Goal: Task Accomplishment & Management: Manage account settings

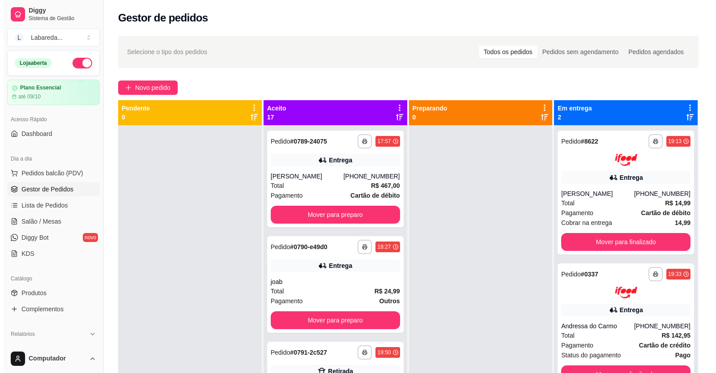
scroll to position [1353, 0]
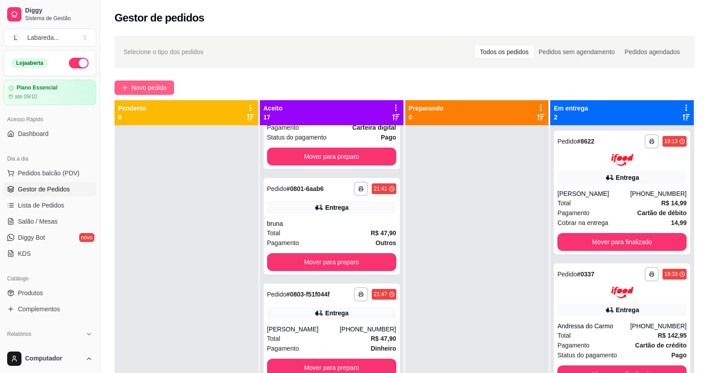
click at [147, 86] on span "Novo pedido" at bounding box center [149, 88] width 35 height 10
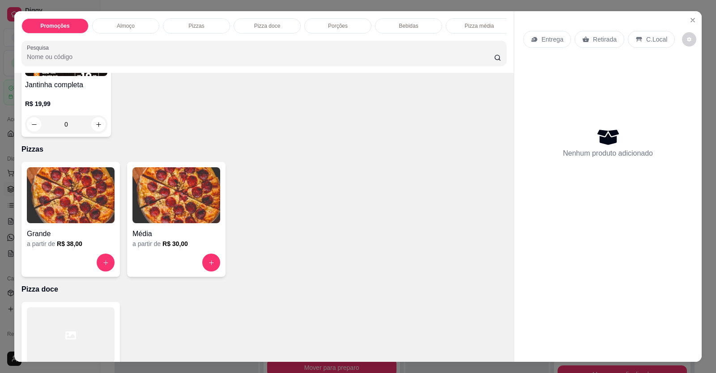
scroll to position [358, 0]
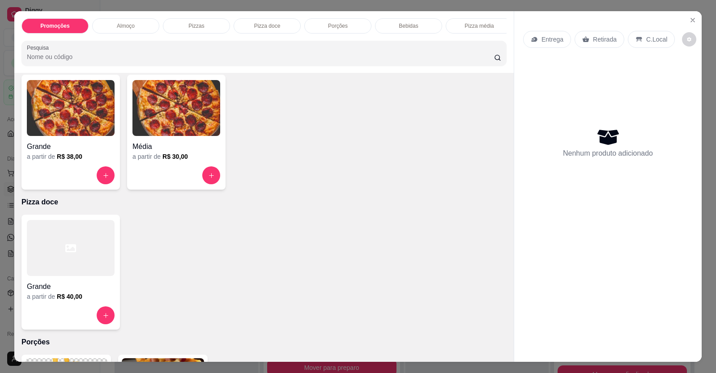
click at [37, 136] on img at bounding box center [71, 108] width 88 height 56
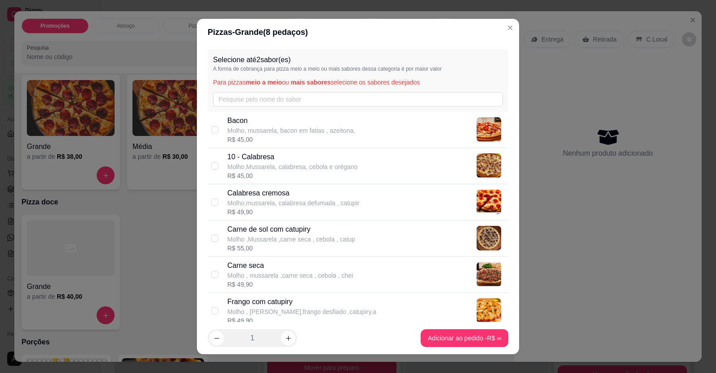
drag, startPoint x: 172, startPoint y: 210, endPoint x: 173, endPoint y: 214, distance: 4.7
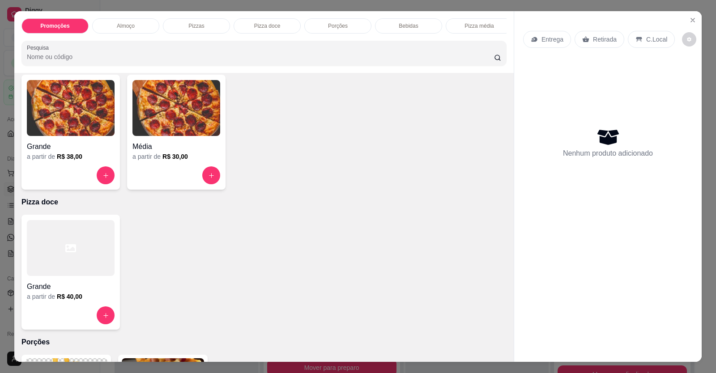
click at [97, 136] on img at bounding box center [71, 108] width 88 height 56
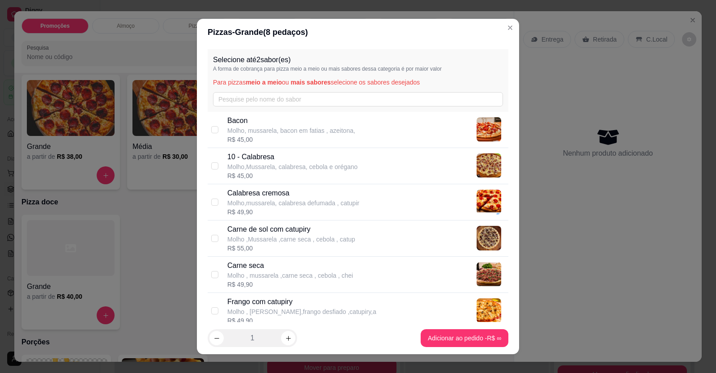
click at [270, 170] on p "Molho,Mussarela, calabresa, cebola e orégano" at bounding box center [292, 166] width 130 height 9
checkbox input "false"
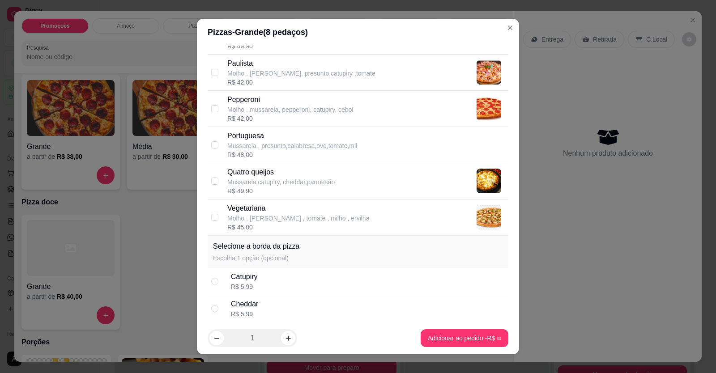
scroll to position [403, 0]
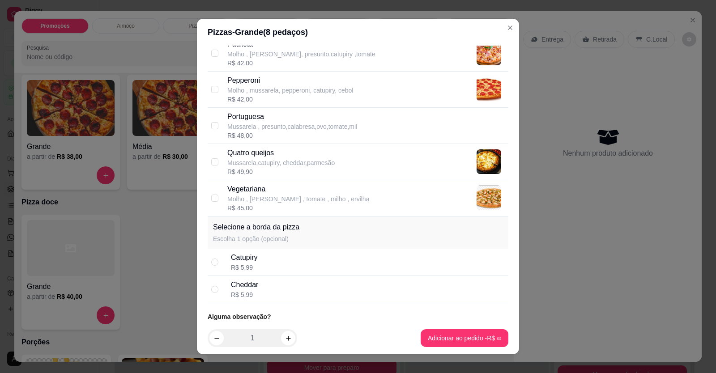
click at [271, 137] on div "Portuguesa Mussarela , presunto,calabresa,ovo,tomate,mil R$ 48,00" at bounding box center [358, 126] width 301 height 36
checkbox input "true"
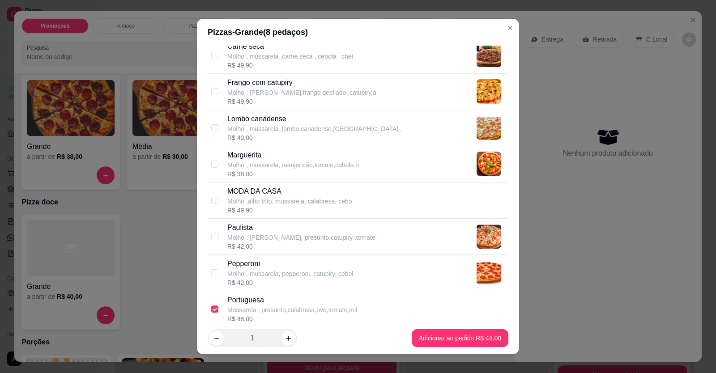
scroll to position [179, 0]
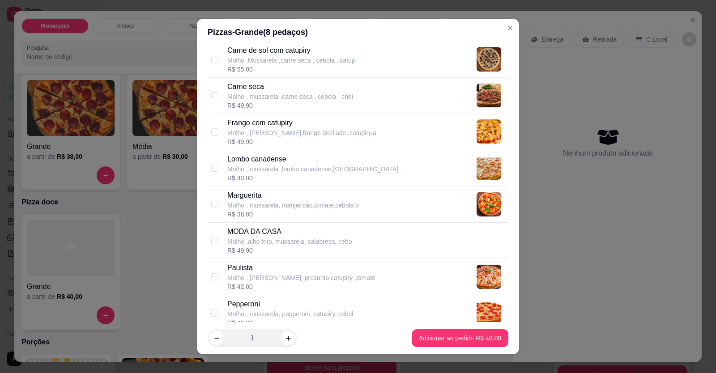
click at [261, 118] on p "Frango com catupiry" at bounding box center [301, 123] width 149 height 11
checkbox input "true"
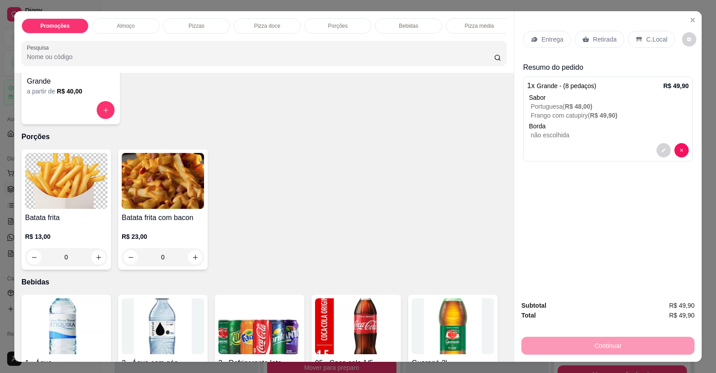
scroll to position [582, 0]
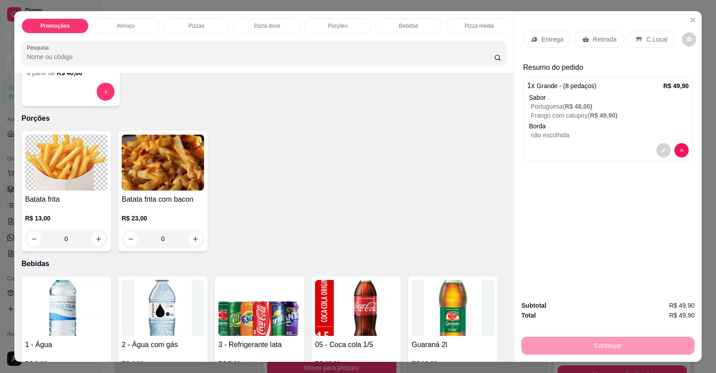
click at [646, 43] on p "C.Local" at bounding box center [656, 39] width 21 height 9
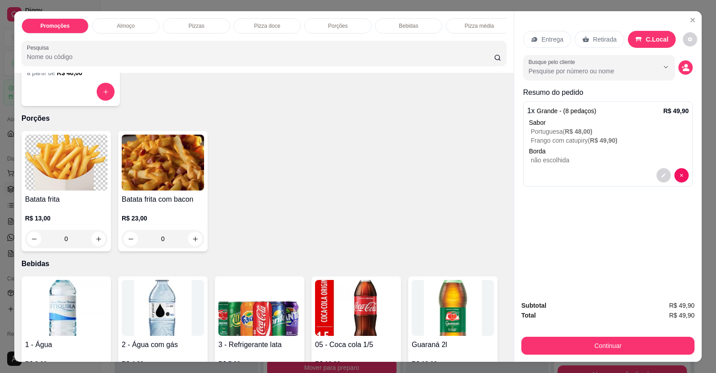
click at [605, 37] on p "Retirada" at bounding box center [605, 39] width 24 height 9
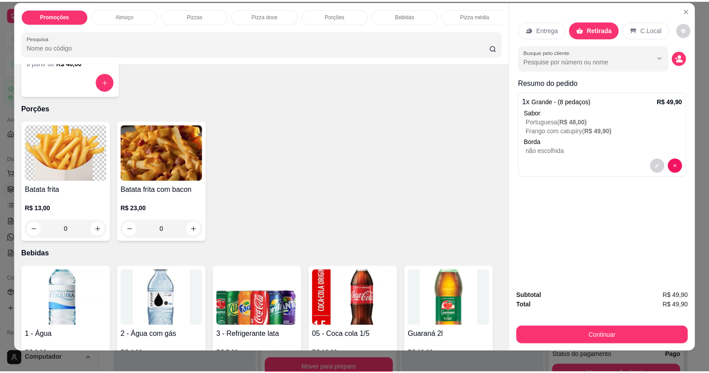
scroll to position [17, 0]
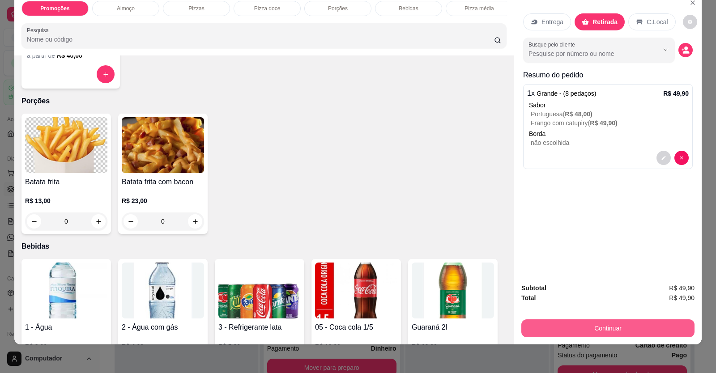
click at [588, 330] on button "Continuar" at bounding box center [607, 329] width 173 height 18
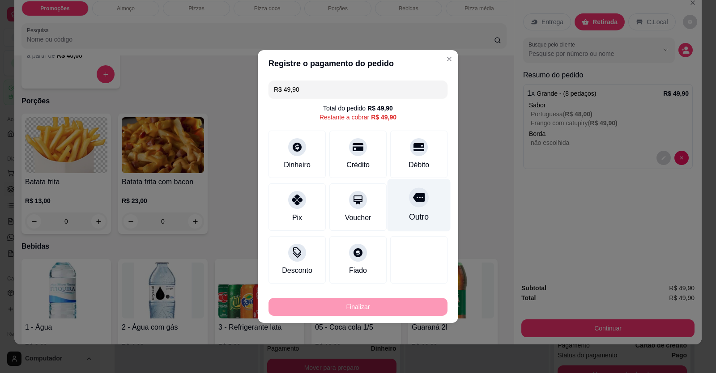
drag, startPoint x: 398, startPoint y: 152, endPoint x: 399, endPoint y: 156, distance: 4.7
click at [397, 152] on div "Débito" at bounding box center [418, 154] width 57 height 47
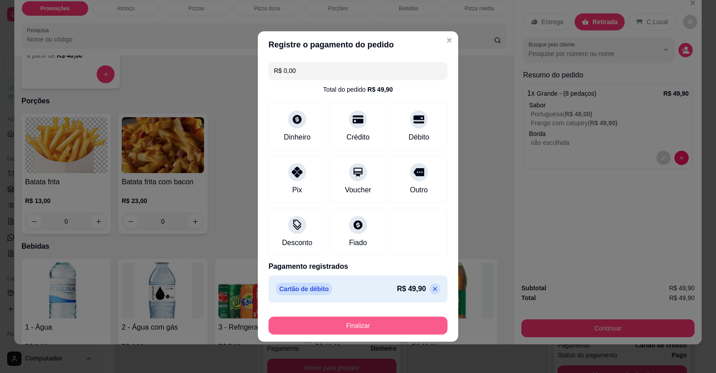
click at [412, 329] on button "Finalizar" at bounding box center [358, 326] width 179 height 18
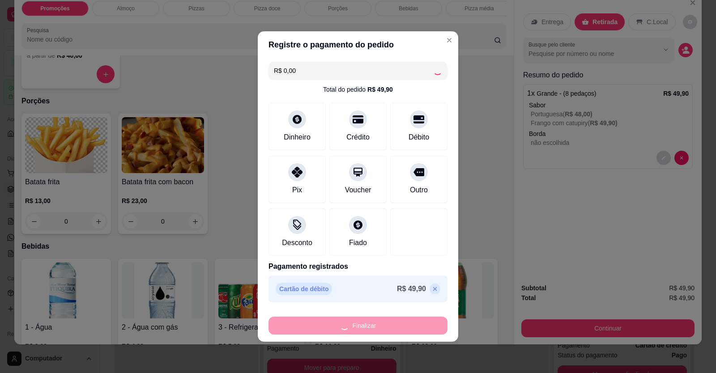
type input "-R$ 49,90"
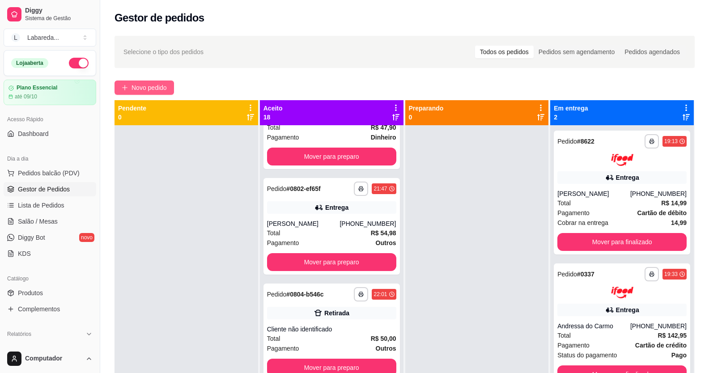
click at [145, 89] on span "Novo pedido" at bounding box center [149, 88] width 35 height 10
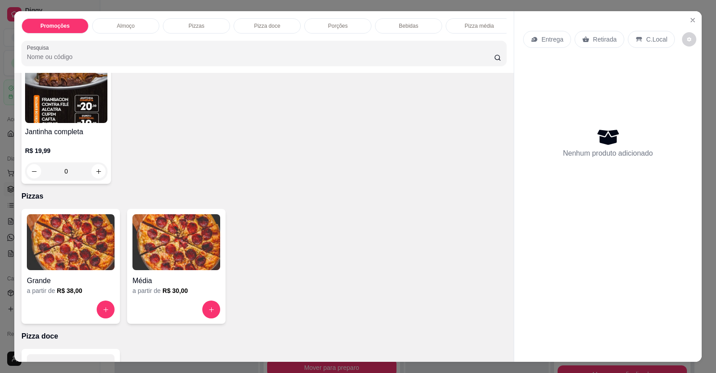
scroll to position [269, 0]
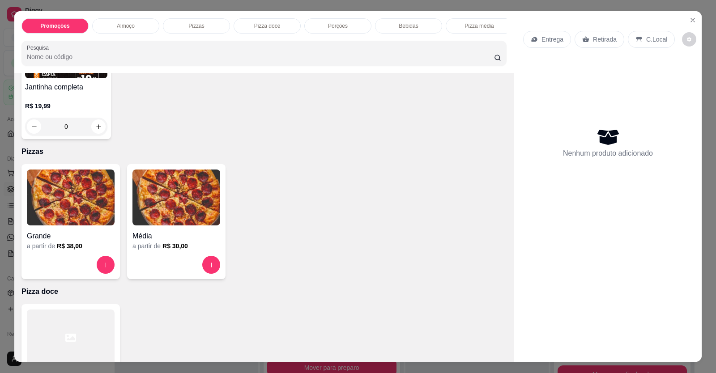
click at [63, 226] on img at bounding box center [71, 198] width 88 height 56
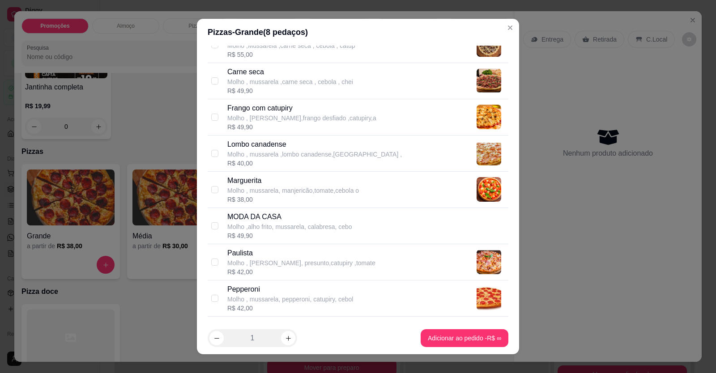
scroll to position [179, 0]
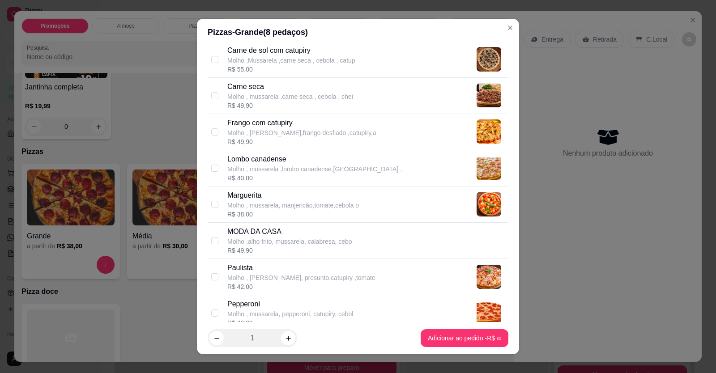
drag, startPoint x: 264, startPoint y: 204, endPoint x: 279, endPoint y: 217, distance: 20.0
click at [264, 204] on p "Molho , mussarela, manjericão,tomate,cebola o" at bounding box center [293, 205] width 132 height 9
checkbox input "true"
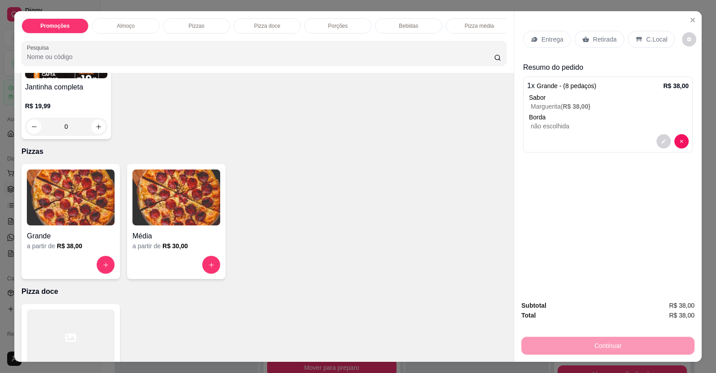
click at [542, 41] on p "Entrega" at bounding box center [553, 39] width 22 height 9
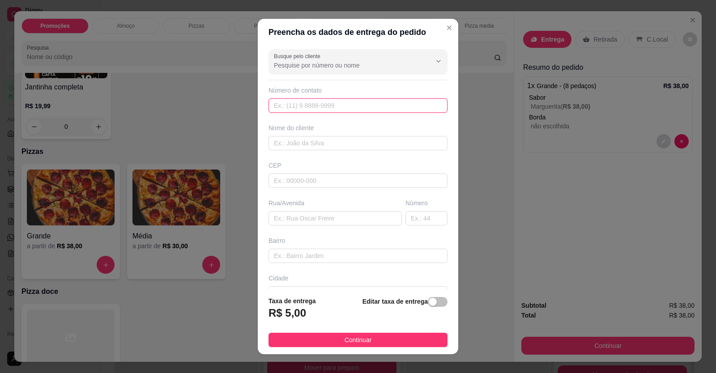
click at [363, 107] on input "text" at bounding box center [358, 105] width 179 height 14
type input "[PHONE_NUMBER]"
drag, startPoint x: 381, startPoint y: 149, endPoint x: 375, endPoint y: 132, distance: 17.7
click at [381, 145] on input "text" at bounding box center [358, 143] width 179 height 14
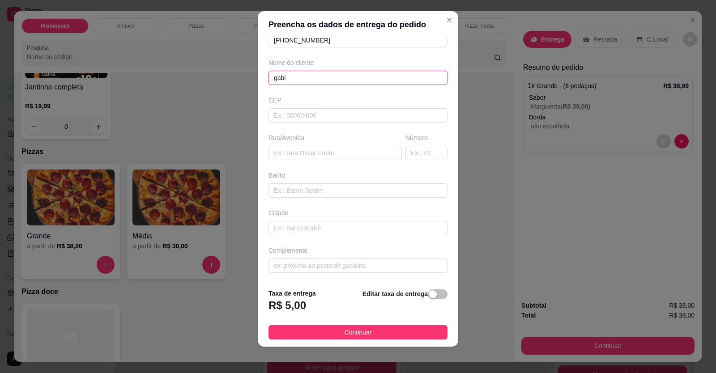
scroll to position [10, 0]
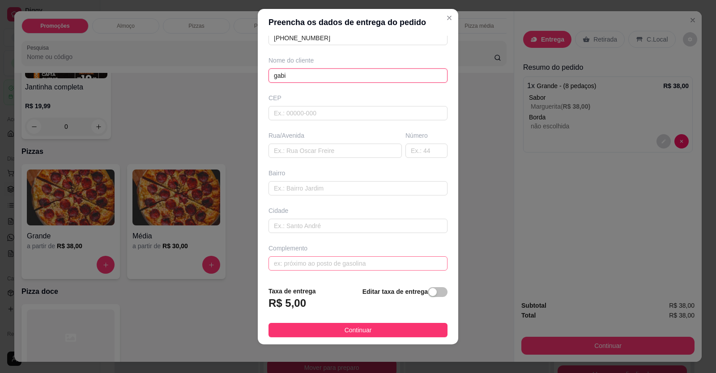
type input "gabi"
click at [324, 260] on input "text" at bounding box center [358, 263] width 179 height 14
type input "l"
type input "LOCALIZAÇÃO"
drag, startPoint x: 313, startPoint y: 322, endPoint x: 342, endPoint y: 341, distance: 34.6
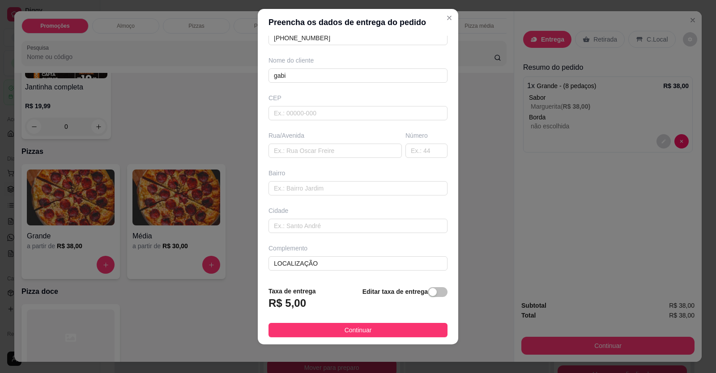
click at [315, 325] on footer "Taxa de entrega R$ 5,00 Editar taxa de entrega Continuar" at bounding box center [358, 311] width 201 height 65
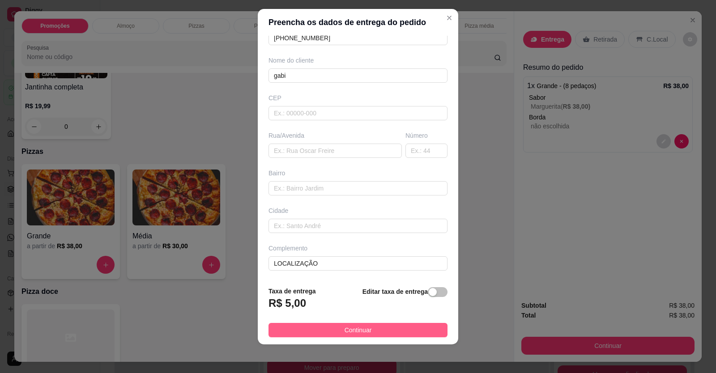
drag, startPoint x: 344, startPoint y: 333, endPoint x: 404, endPoint y: 339, distance: 60.7
click at [345, 333] on span "Continuar" at bounding box center [358, 330] width 27 height 10
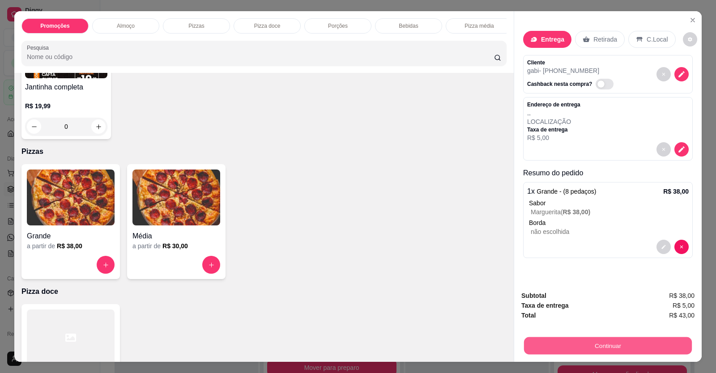
click at [547, 346] on button "Continuar" at bounding box center [608, 345] width 168 height 17
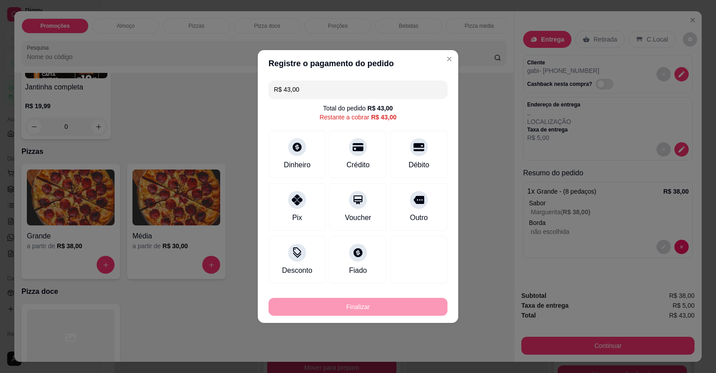
click at [410, 152] on div at bounding box center [419, 147] width 18 height 18
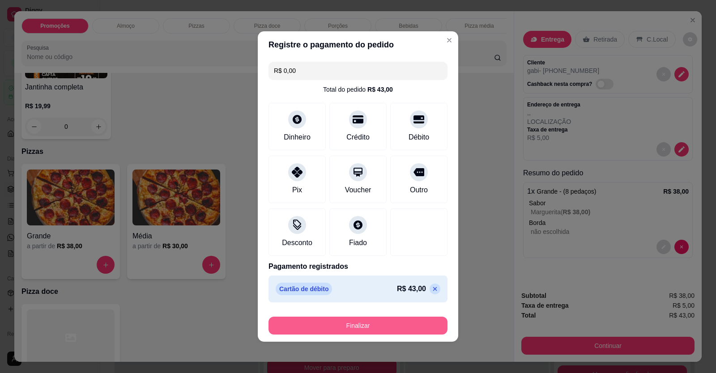
click at [348, 326] on button "Finalizar" at bounding box center [358, 326] width 179 height 18
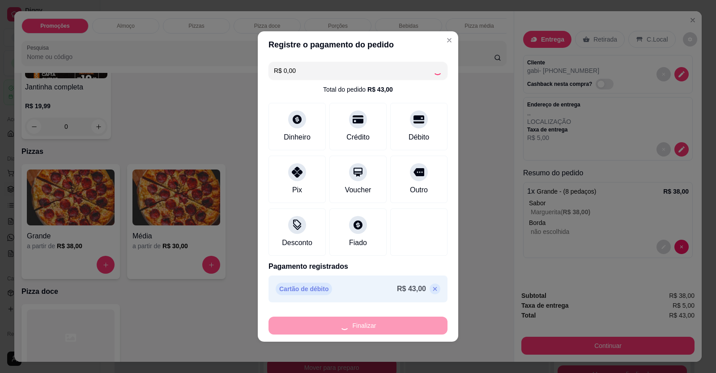
type input "-R$ 43,00"
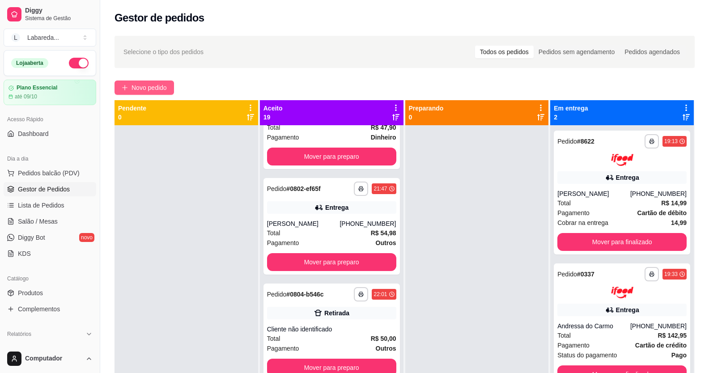
click at [148, 84] on span "Novo pedido" at bounding box center [149, 88] width 35 height 10
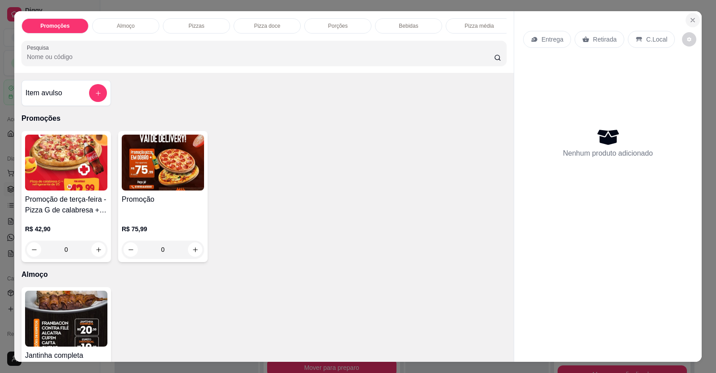
click at [690, 16] on button "Close" at bounding box center [693, 20] width 14 height 14
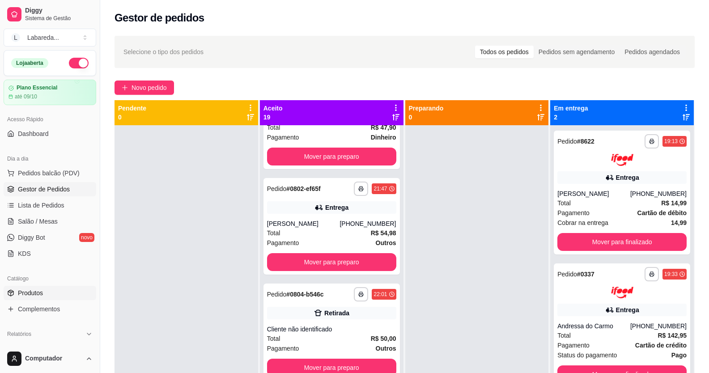
click at [24, 292] on span "Produtos" at bounding box center [30, 293] width 25 height 9
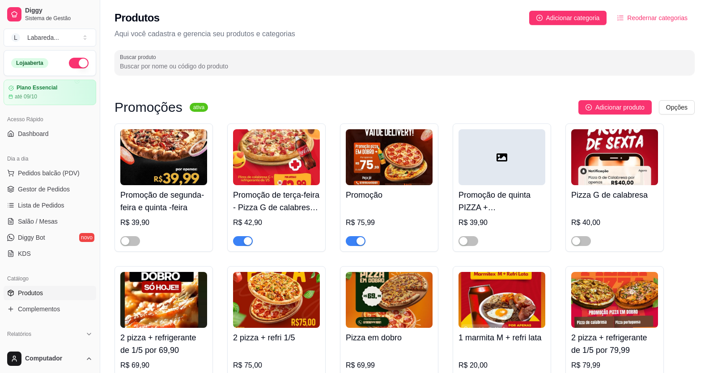
click at [246, 243] on div "button" at bounding box center [248, 241] width 8 height 8
click at [358, 243] on div "button" at bounding box center [361, 241] width 8 height 8
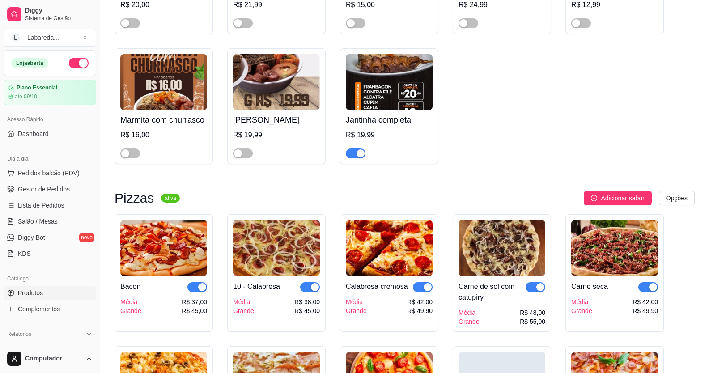
scroll to position [850, 0]
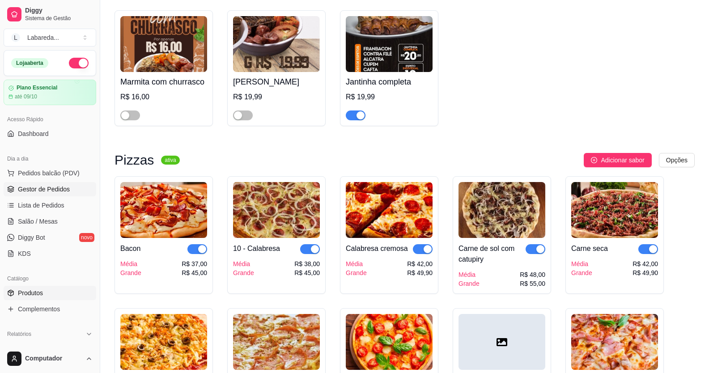
drag, startPoint x: 16, startPoint y: 180, endPoint x: 21, endPoint y: 182, distance: 5.7
click at [21, 182] on ul "Pedidos balcão (PDV) Gestor de Pedidos Lista de Pedidos Salão / Mesas Diggy Bot…" at bounding box center [50, 213] width 93 height 95
click at [32, 186] on span "Gestor de Pedidos" at bounding box center [44, 189] width 52 height 9
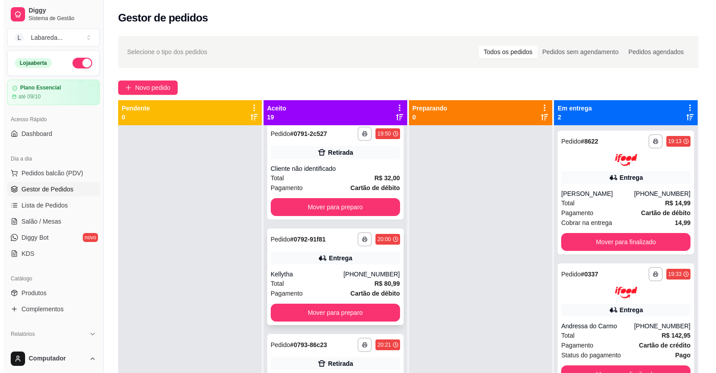
scroll to position [224, 0]
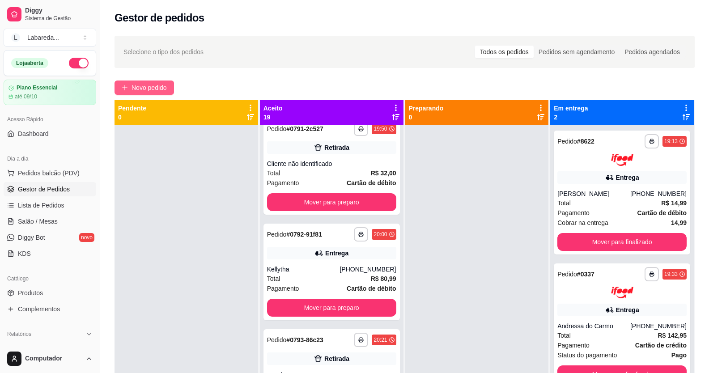
click at [161, 90] on span "Novo pedido" at bounding box center [149, 88] width 35 height 10
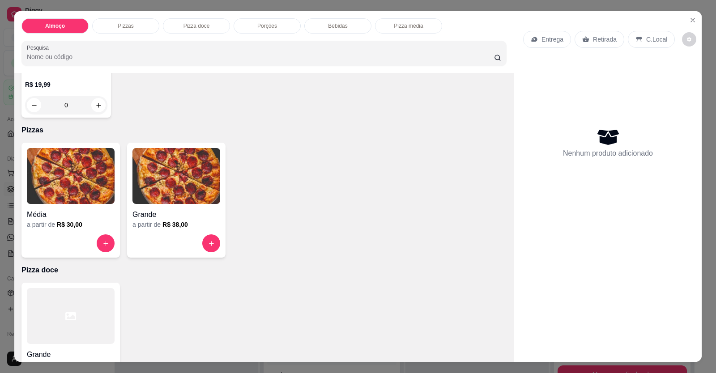
scroll to position [134, 0]
click at [68, 219] on h4 "Média" at bounding box center [71, 214] width 88 height 11
click at [188, 198] on img at bounding box center [176, 176] width 88 height 56
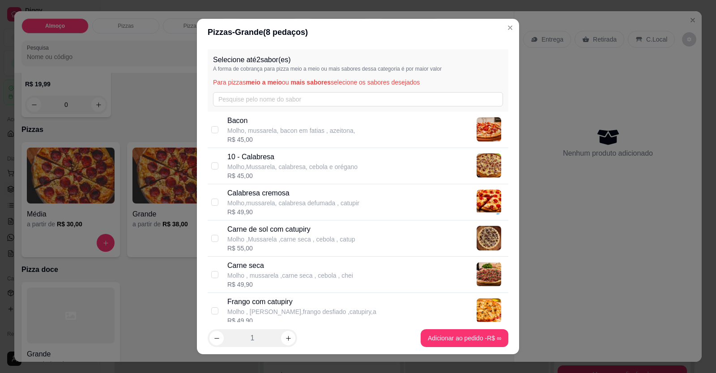
click at [291, 163] on p "Molho,Mussarela, calabresa, cebola e orégano" at bounding box center [292, 166] width 130 height 9
checkbox input "true"
drag, startPoint x: 431, startPoint y: 314, endPoint x: 436, endPoint y: 338, distance: 24.3
click at [431, 315] on div "Frango com catupiry Molho , Mussarela,frango desfiado ,catupiry,a R$ 49,90" at bounding box center [366, 311] width 278 height 29
checkbox input "true"
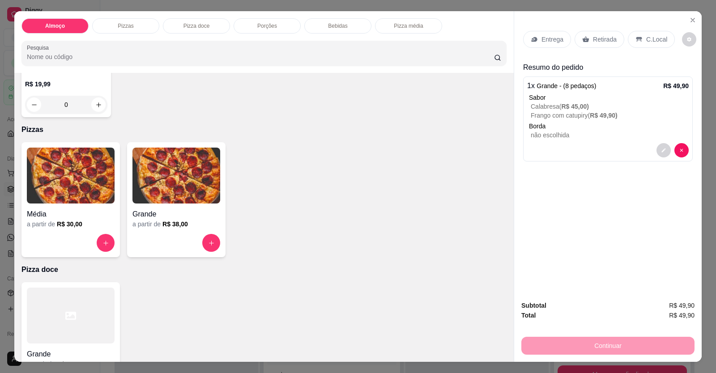
click at [572, 133] on p "não escolhida" at bounding box center [610, 135] width 158 height 9
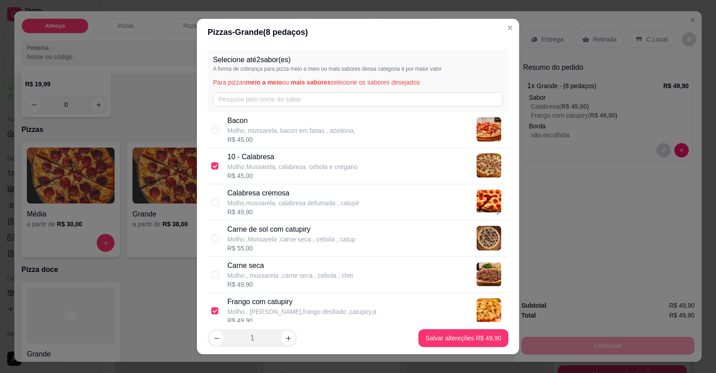
drag, startPoint x: 212, startPoint y: 314, endPoint x: 301, endPoint y: 313, distance: 89.1
click at [213, 313] on input "checkbox" at bounding box center [214, 311] width 7 height 7
checkbox input "false"
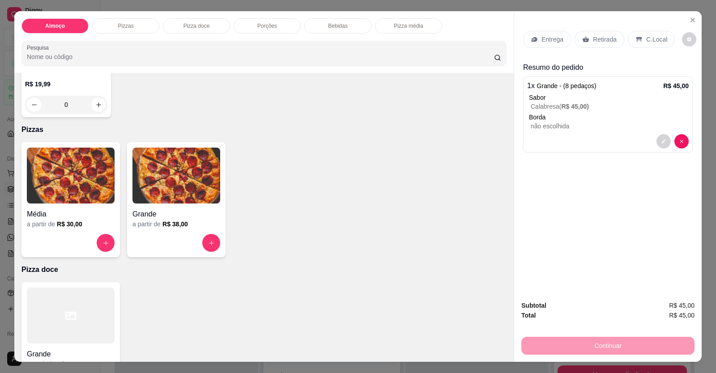
click at [551, 37] on p "Entrega" at bounding box center [553, 39] width 22 height 9
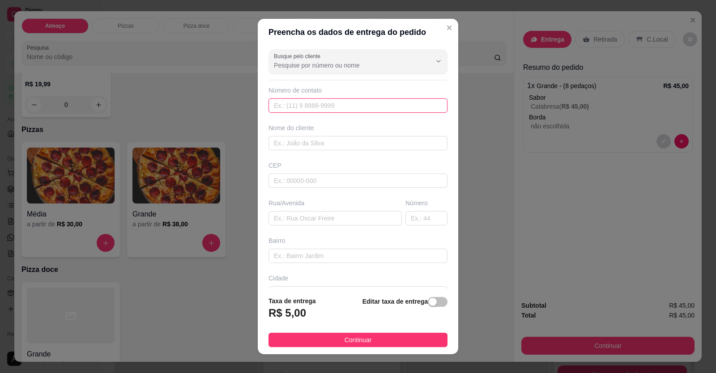
click at [371, 111] on input "text" at bounding box center [358, 105] width 179 height 14
type input "[PHONE_NUMBER]"
click at [353, 145] on input "text" at bounding box center [358, 143] width 179 height 14
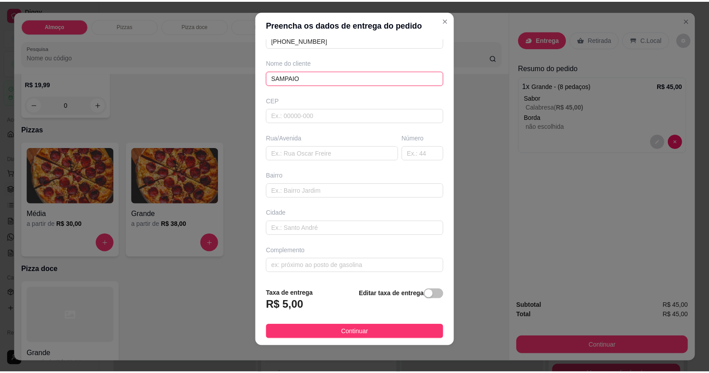
scroll to position [10, 0]
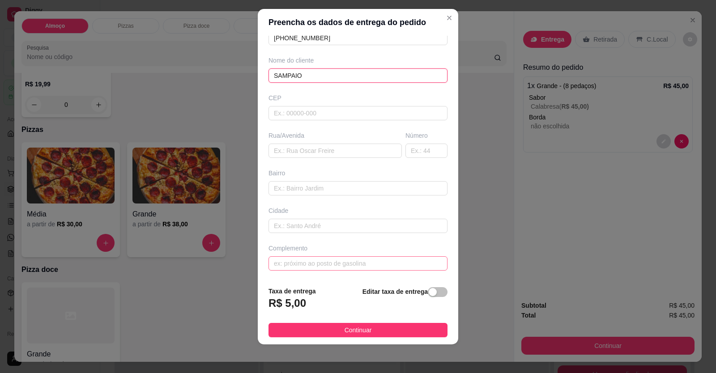
type input "SAMPAIO"
click at [356, 266] on input "text" at bounding box center [358, 263] width 179 height 14
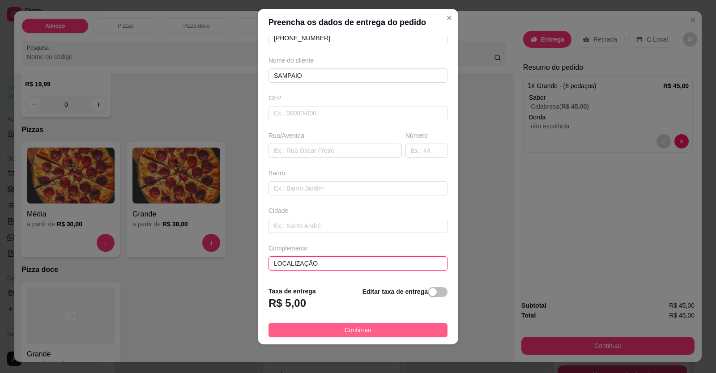
type input "LOCALIZAÇÃO"
click at [403, 336] on button "Continuar" at bounding box center [358, 330] width 179 height 14
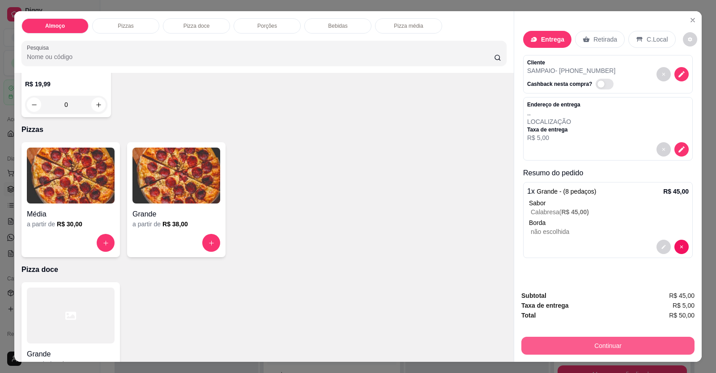
click at [585, 342] on button "Continuar" at bounding box center [607, 346] width 173 height 18
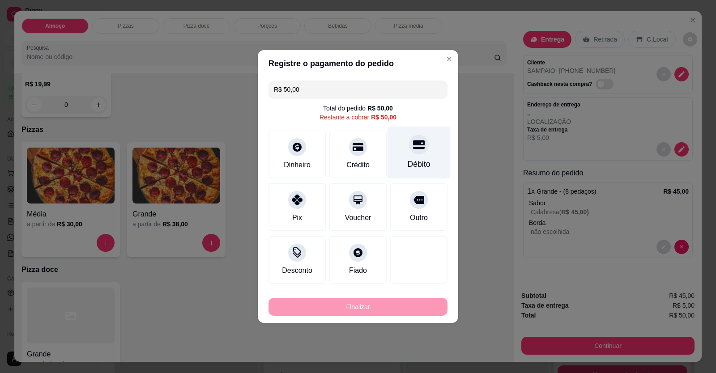
click at [417, 162] on div "Débito" at bounding box center [419, 164] width 23 height 12
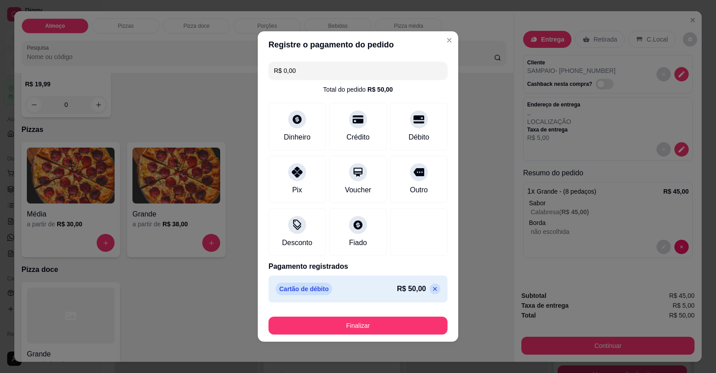
click at [369, 315] on div "Finalizar" at bounding box center [358, 323] width 179 height 21
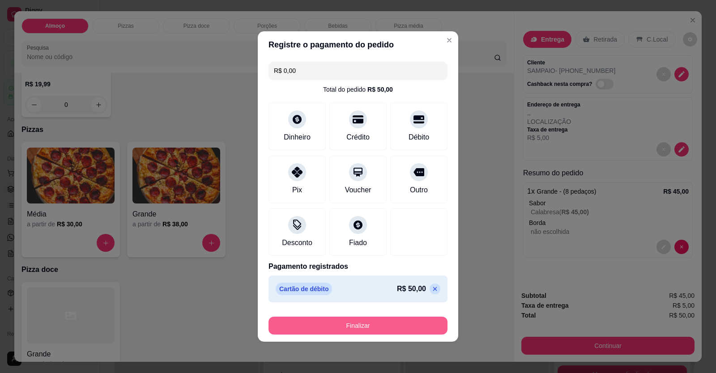
click at [368, 328] on button "Finalizar" at bounding box center [358, 326] width 179 height 18
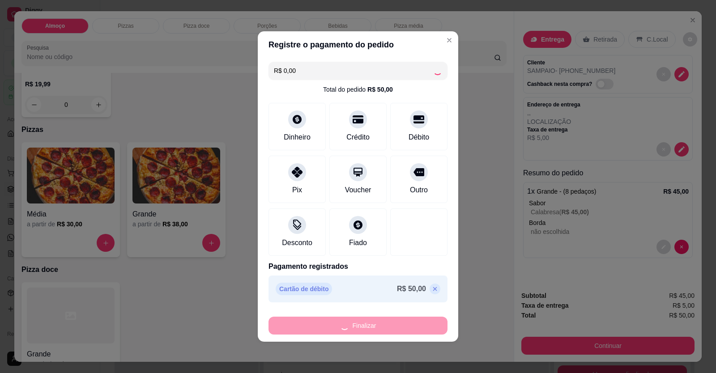
type input "-R$ 50,00"
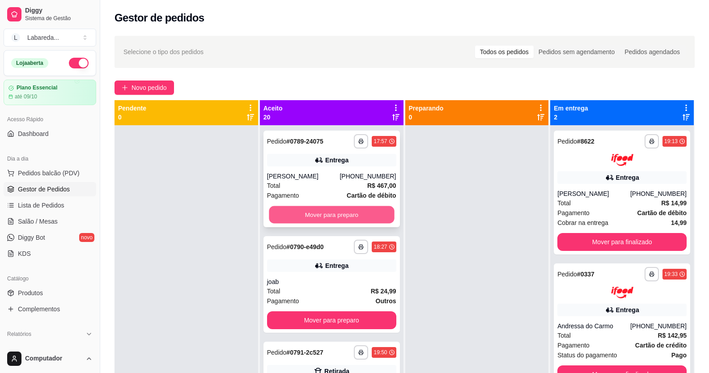
click at [339, 222] on button "Mover para preparo" at bounding box center [331, 214] width 125 height 17
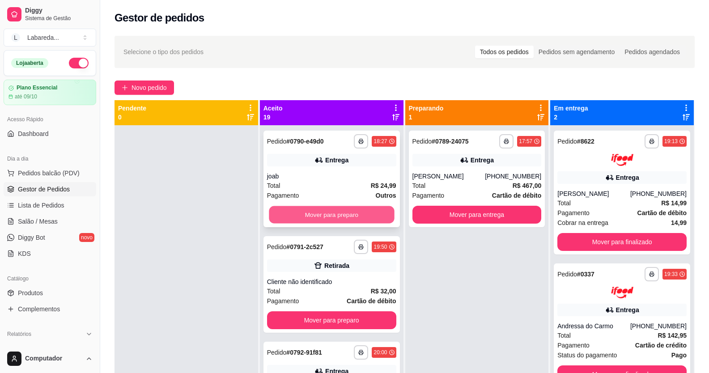
click at [355, 221] on button "Mover para preparo" at bounding box center [331, 214] width 125 height 17
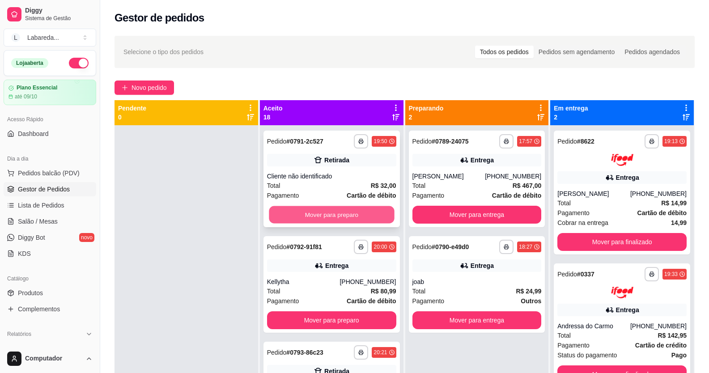
click at [356, 220] on button "Mover para preparo" at bounding box center [331, 214] width 125 height 17
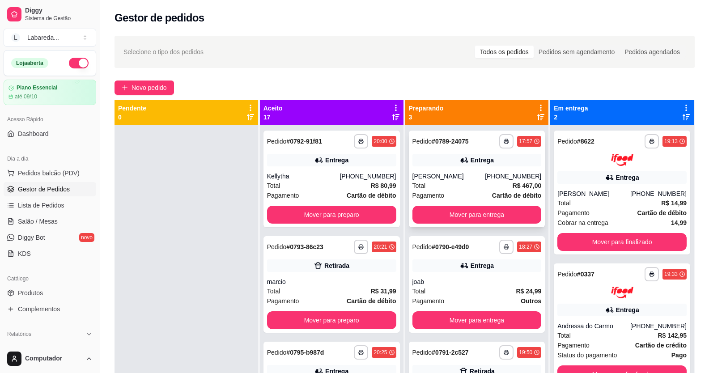
click at [461, 223] on div "**********" at bounding box center [477, 179] width 137 height 97
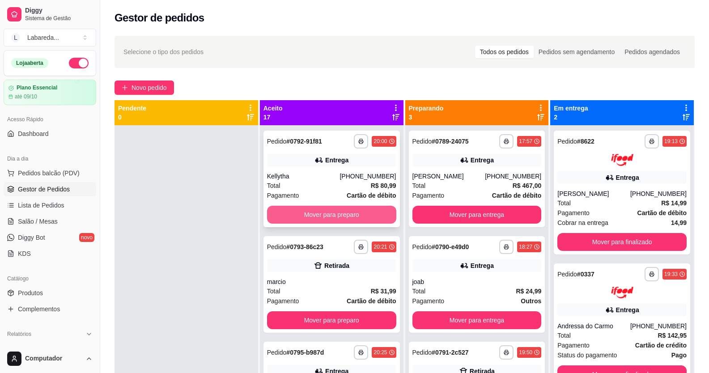
click at [303, 211] on button "Mover para preparo" at bounding box center [331, 215] width 129 height 18
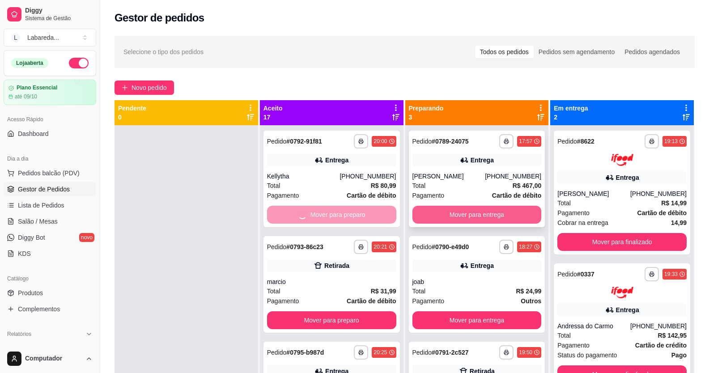
click at [433, 214] on button "Mover para entrega" at bounding box center [477, 215] width 129 height 18
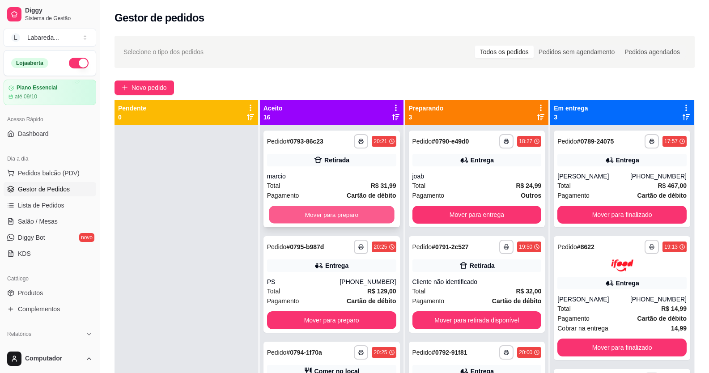
click at [341, 218] on button "Mover para preparo" at bounding box center [331, 214] width 125 height 17
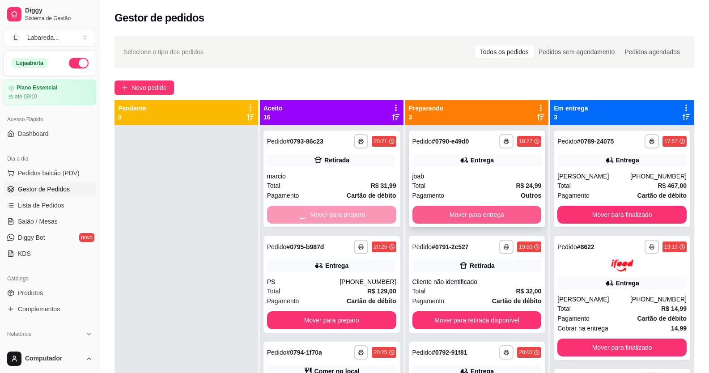
click at [427, 214] on button "Mover para entrega" at bounding box center [477, 215] width 129 height 18
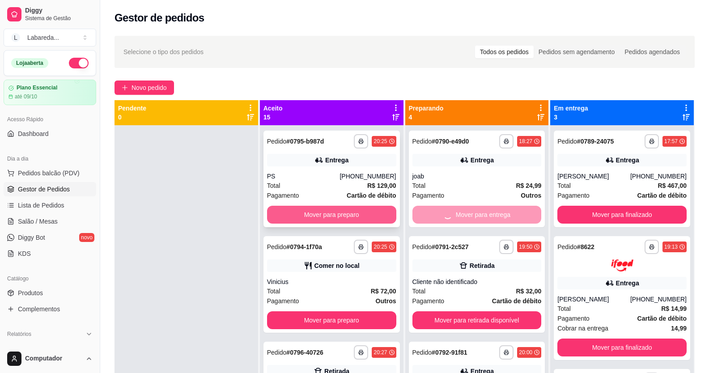
click at [359, 217] on button "Mover para preparo" at bounding box center [331, 215] width 129 height 18
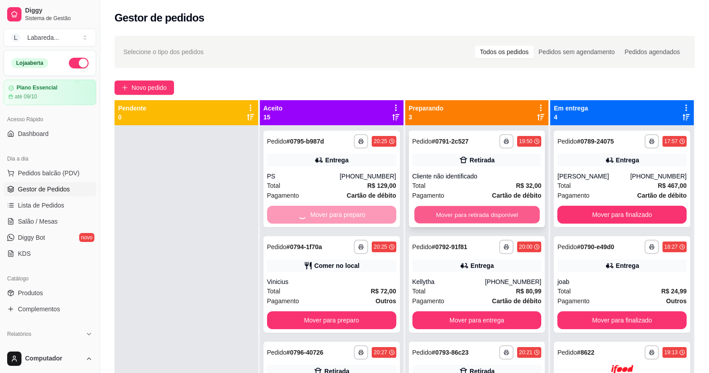
click at [414, 216] on button "Mover para retirada disponível" at bounding box center [476, 214] width 125 height 17
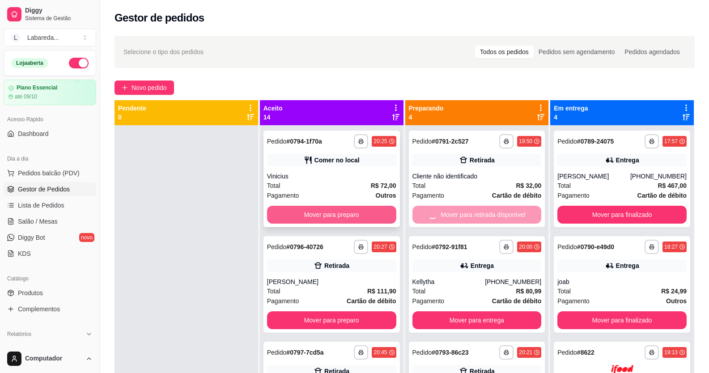
click at [334, 217] on button "Mover para preparo" at bounding box center [331, 215] width 129 height 18
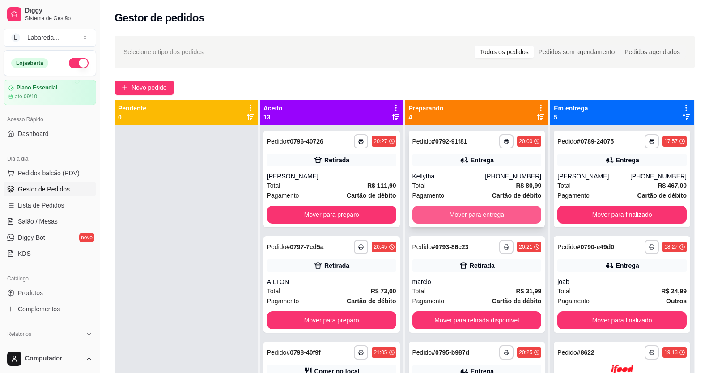
click at [466, 211] on button "Mover para entrega" at bounding box center [477, 215] width 129 height 18
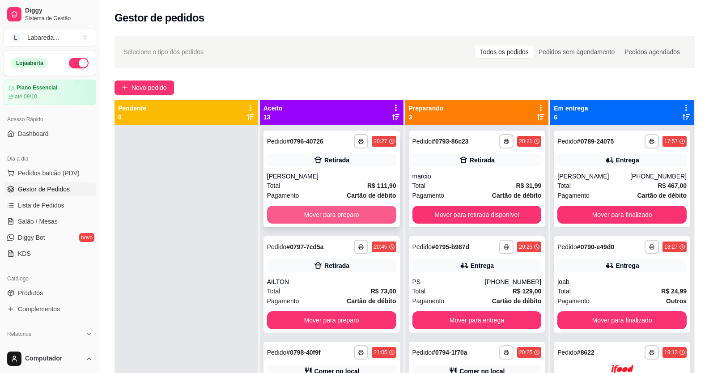
click at [357, 216] on button "Mover para preparo" at bounding box center [331, 215] width 129 height 18
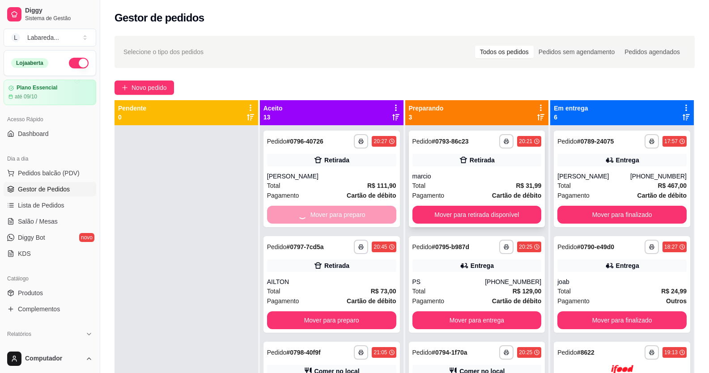
click at [468, 205] on div "**********" at bounding box center [477, 179] width 137 height 97
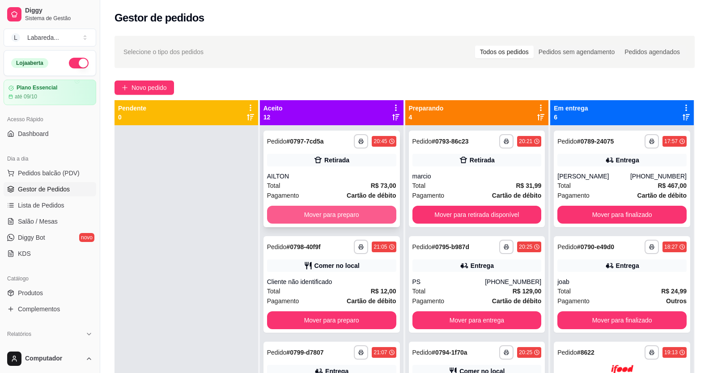
click at [344, 214] on button "Mover para preparo" at bounding box center [331, 215] width 129 height 18
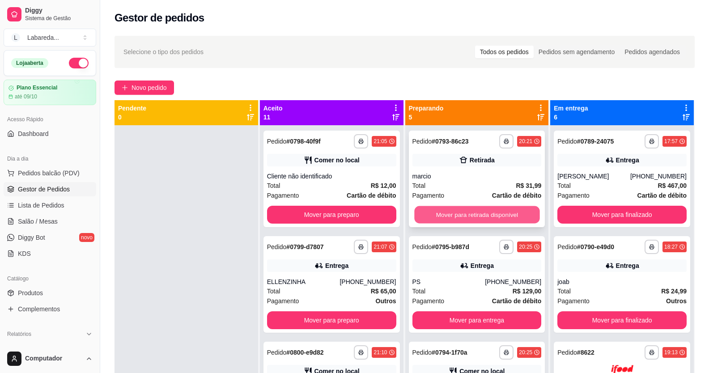
click at [483, 210] on button "Mover para retirada disponível" at bounding box center [476, 214] width 125 height 17
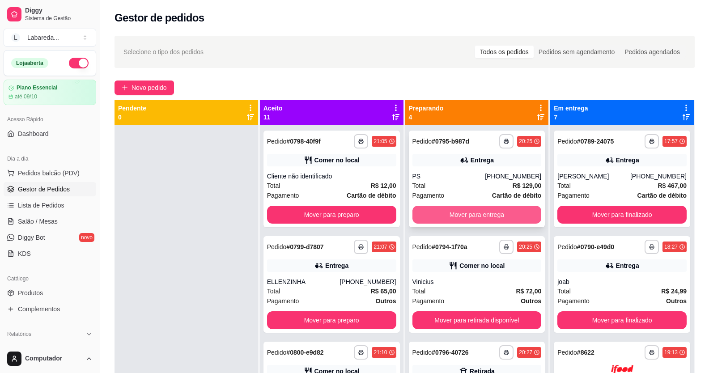
click at [486, 216] on button "Mover para entrega" at bounding box center [477, 215] width 129 height 18
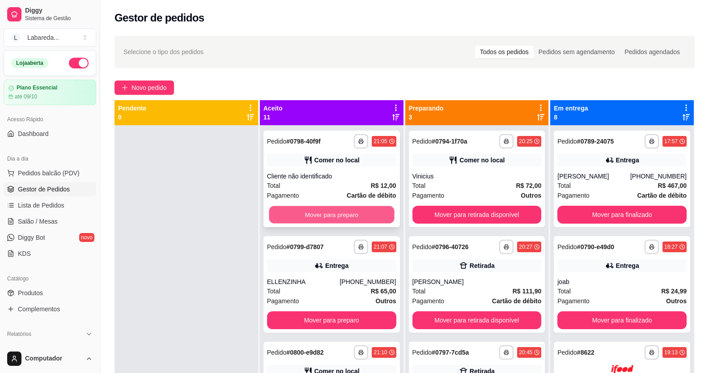
click at [378, 219] on button "Mover para preparo" at bounding box center [331, 214] width 125 height 17
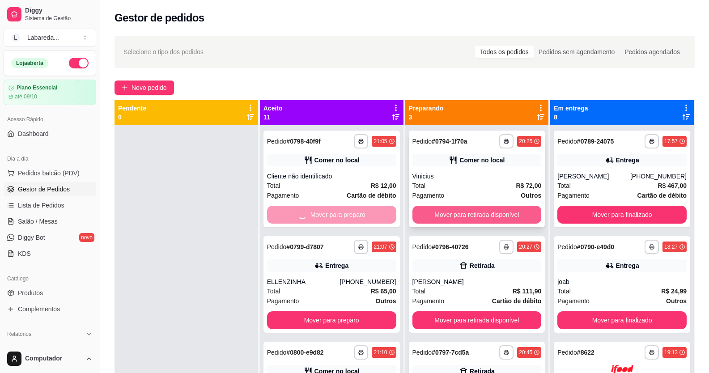
click at [459, 214] on button "Mover para retirada disponível" at bounding box center [477, 215] width 129 height 18
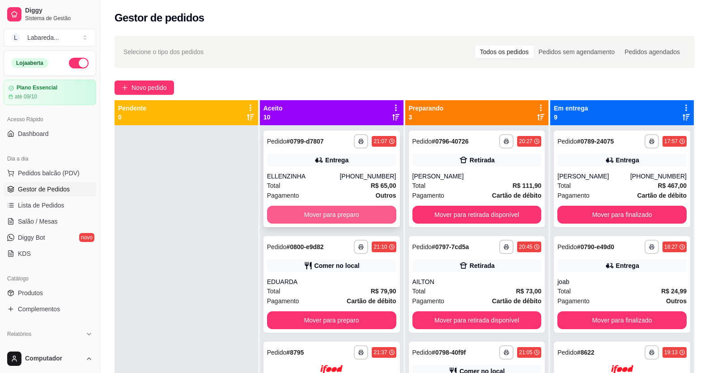
click at [362, 222] on button "Mover para preparo" at bounding box center [331, 215] width 129 height 18
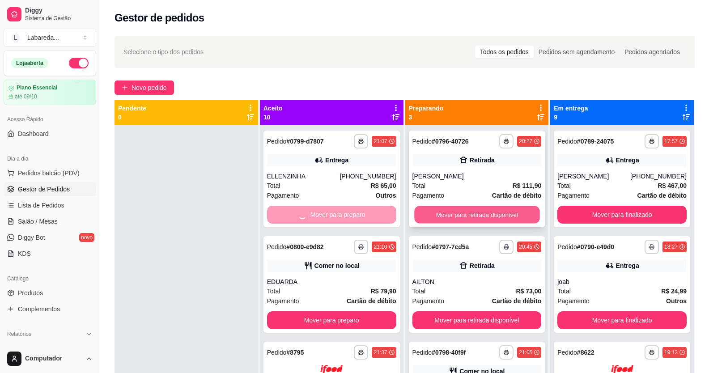
click at [478, 217] on button "Mover para retirada disponível" at bounding box center [476, 214] width 125 height 17
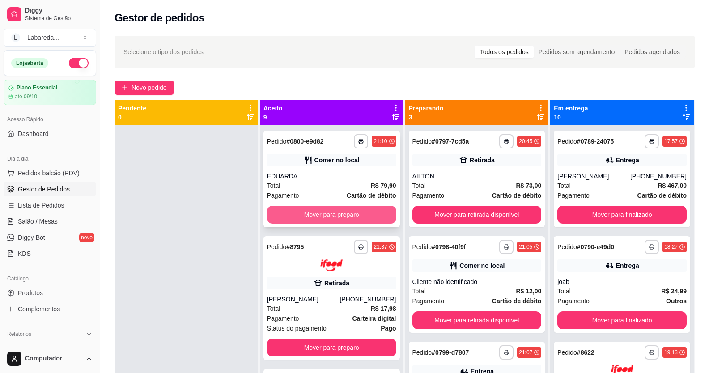
click at [372, 211] on button "Mover para preparo" at bounding box center [331, 215] width 129 height 18
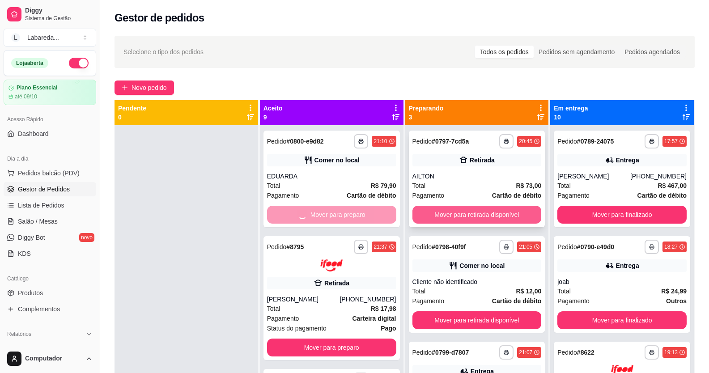
click at [460, 213] on button "Mover para retirada disponível" at bounding box center [477, 215] width 129 height 18
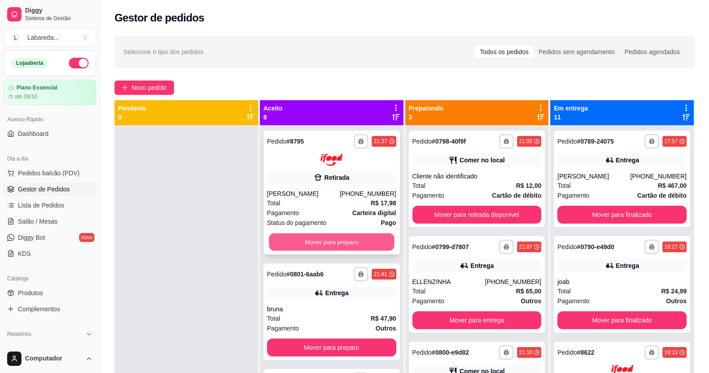
click at [381, 235] on button "Mover para preparo" at bounding box center [331, 241] width 125 height 17
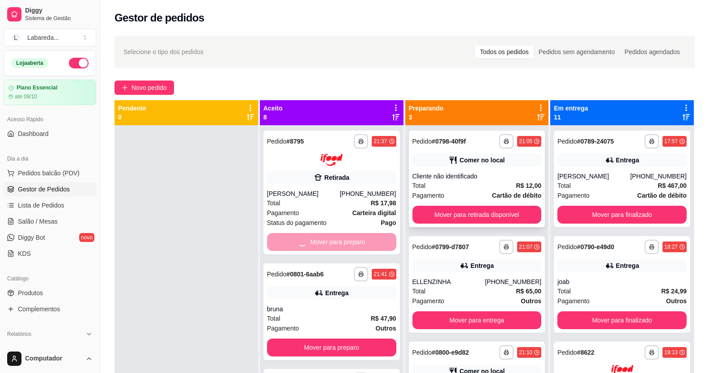
click at [458, 202] on div "**********" at bounding box center [477, 179] width 137 height 97
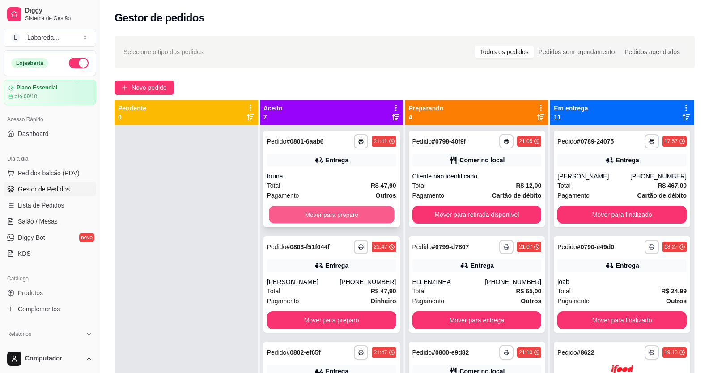
click at [361, 207] on button "Mover para preparo" at bounding box center [331, 214] width 125 height 17
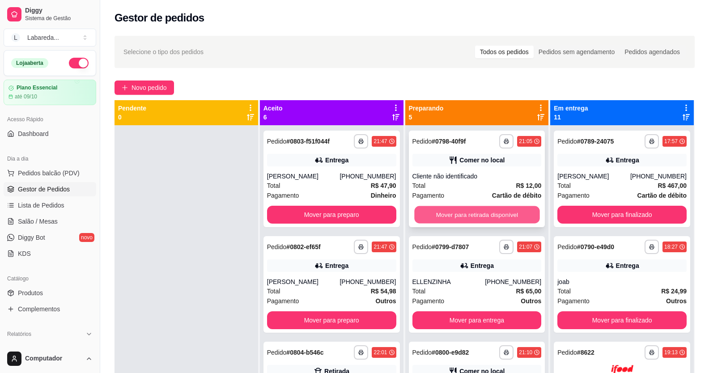
click at [448, 213] on button "Mover para retirada disponível" at bounding box center [476, 214] width 125 height 17
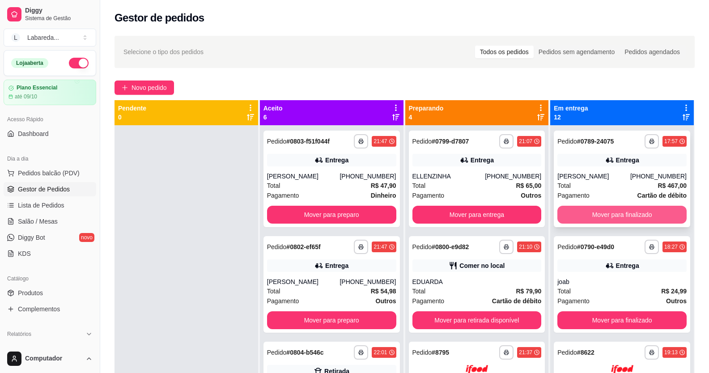
click at [615, 214] on button "Mover para finalizado" at bounding box center [622, 215] width 129 height 18
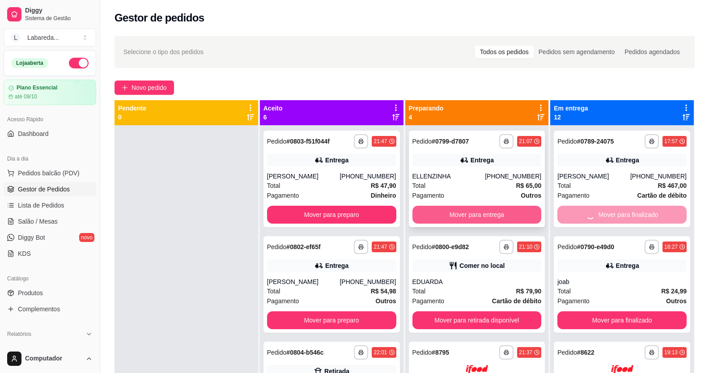
click at [492, 215] on button "Mover para entrega" at bounding box center [477, 215] width 129 height 18
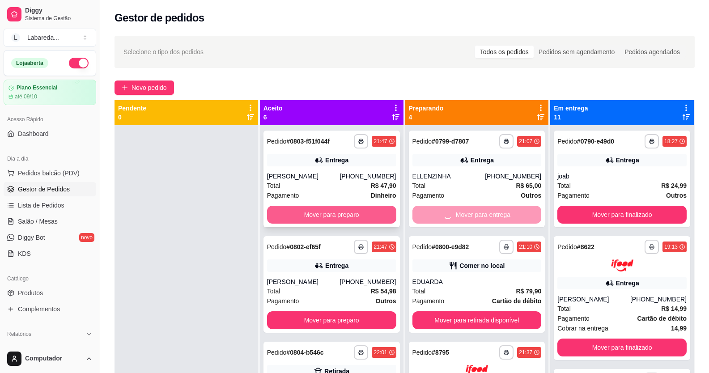
click at [317, 211] on button "Mover para preparo" at bounding box center [331, 215] width 129 height 18
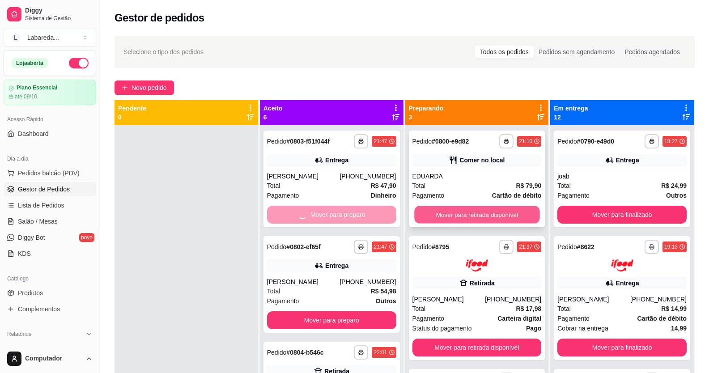
click at [525, 213] on button "Mover para retirada disponível" at bounding box center [476, 214] width 125 height 17
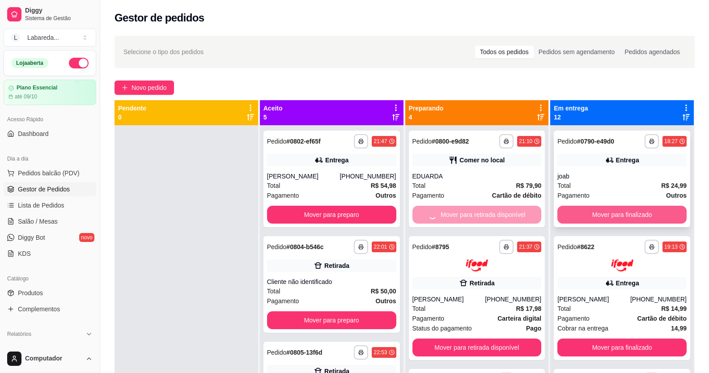
click at [580, 213] on button "Mover para finalizado" at bounding box center [622, 215] width 129 height 18
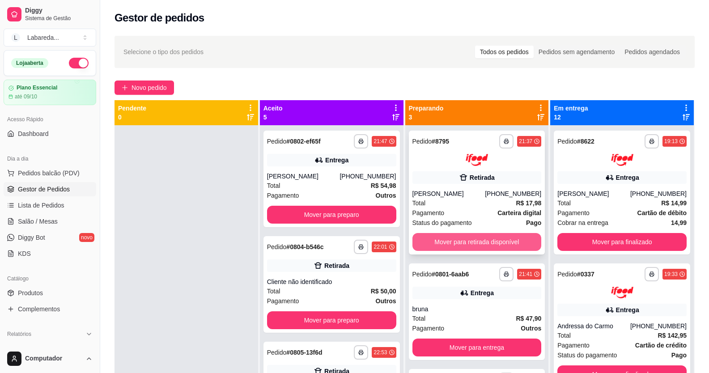
click at [491, 240] on button "Mover para retirada disponível" at bounding box center [477, 242] width 129 height 18
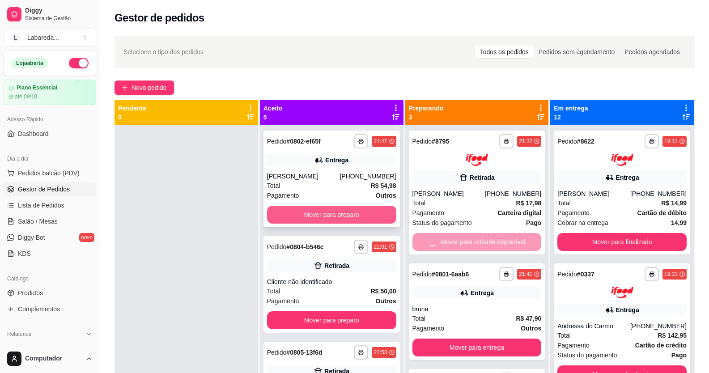
click at [370, 211] on button "Mover para preparo" at bounding box center [331, 215] width 129 height 18
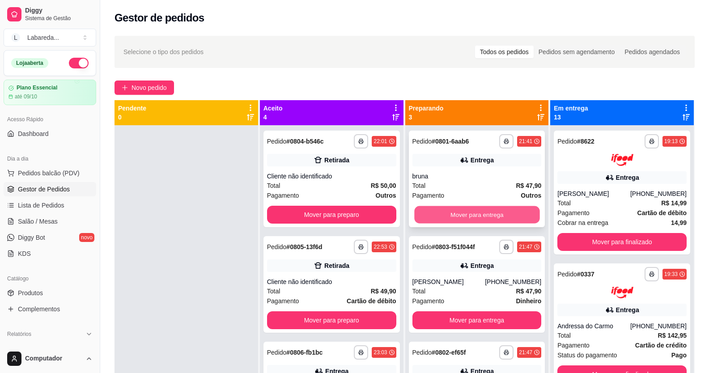
click at [447, 218] on button "Mover para entrega" at bounding box center [476, 214] width 125 height 17
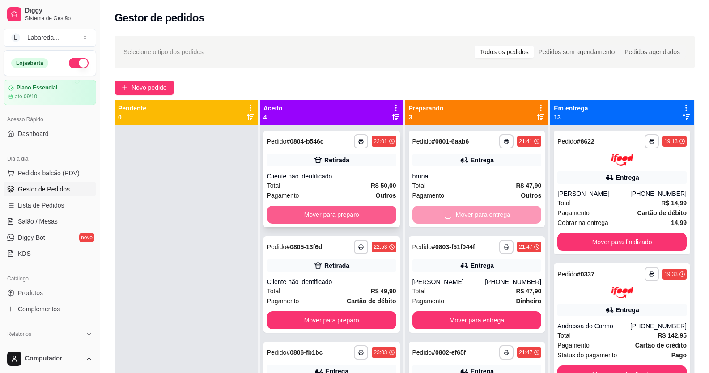
click at [350, 212] on button "Mover para preparo" at bounding box center [331, 215] width 129 height 18
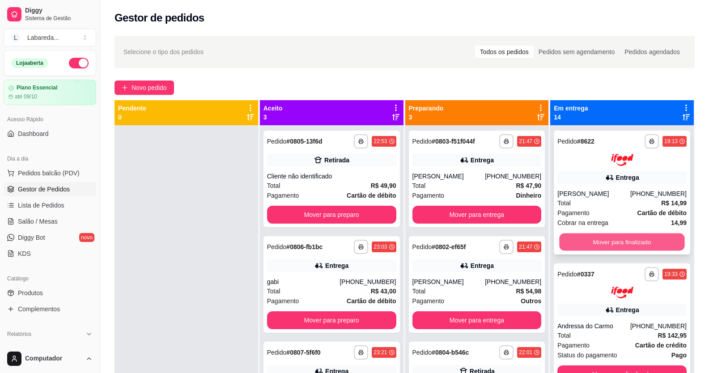
click at [607, 244] on button "Mover para finalizado" at bounding box center [622, 241] width 125 height 17
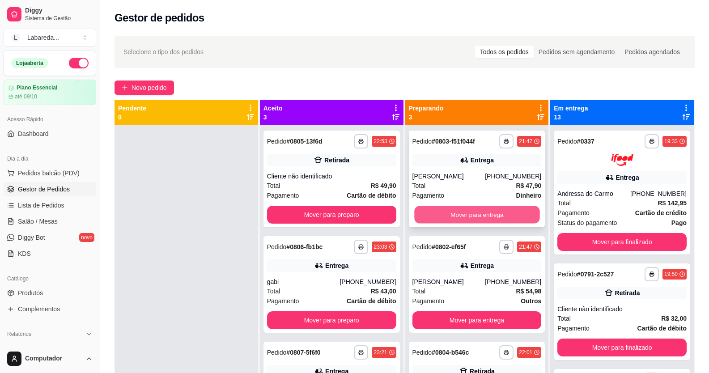
click at [478, 216] on button "Mover para entrega" at bounding box center [476, 214] width 125 height 17
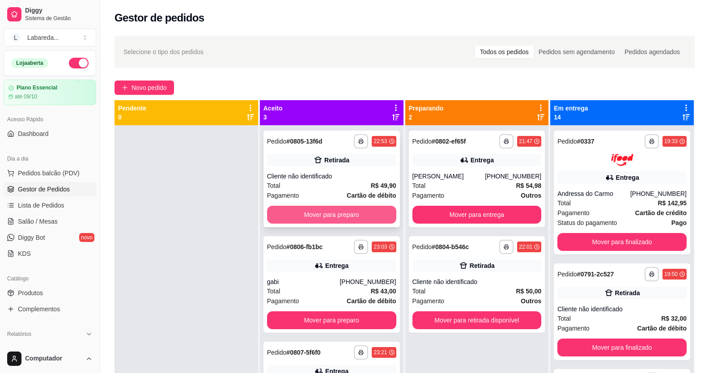
click at [379, 217] on button "Mover para preparo" at bounding box center [331, 215] width 129 height 18
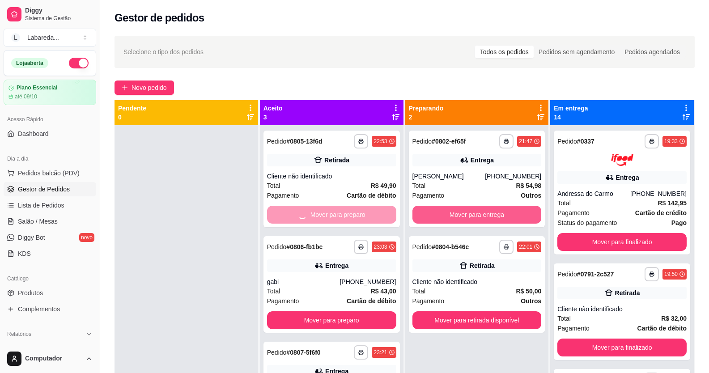
click at [424, 217] on button "Mover para entrega" at bounding box center [477, 215] width 129 height 18
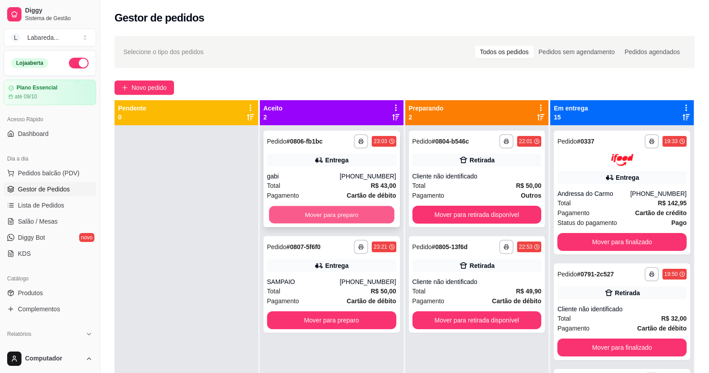
click at [371, 214] on button "Mover para preparo" at bounding box center [331, 214] width 125 height 17
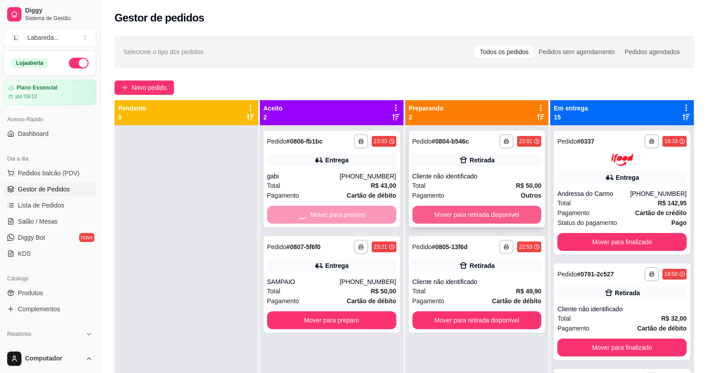
click at [434, 216] on button "Mover para retirada disponível" at bounding box center [477, 215] width 129 height 18
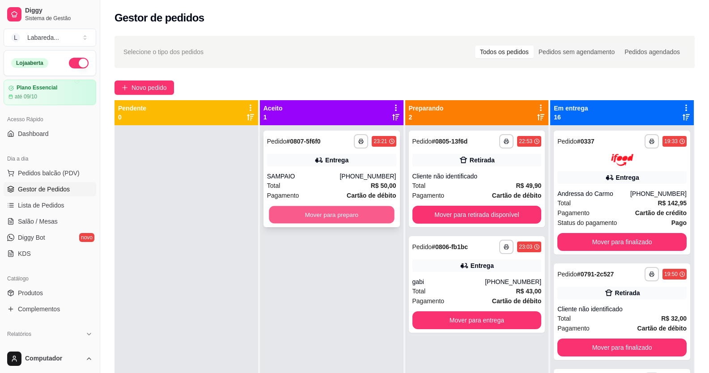
click at [389, 216] on button "Mover para preparo" at bounding box center [331, 214] width 125 height 17
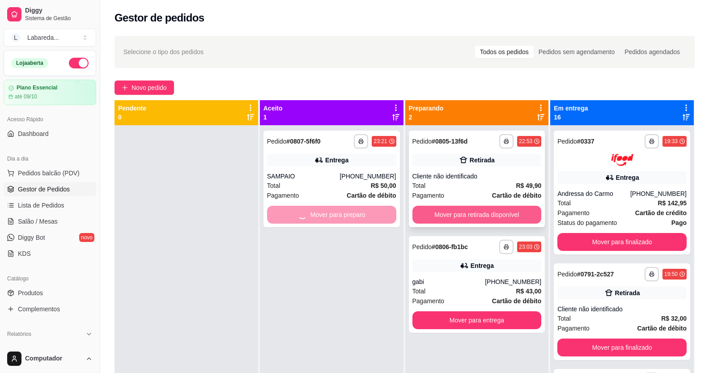
click at [440, 218] on button "Mover para retirada disponível" at bounding box center [477, 215] width 129 height 18
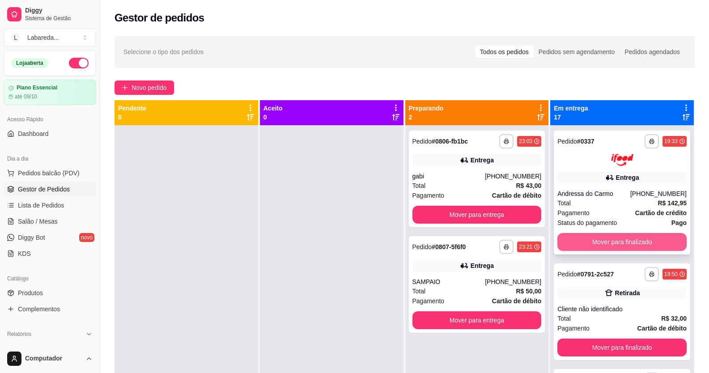
click at [583, 241] on button "Mover para finalizado" at bounding box center [622, 242] width 129 height 18
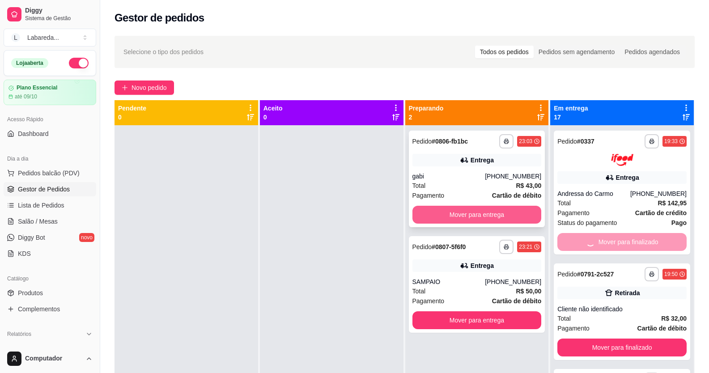
click at [507, 211] on button "Mover para entrega" at bounding box center [477, 215] width 129 height 18
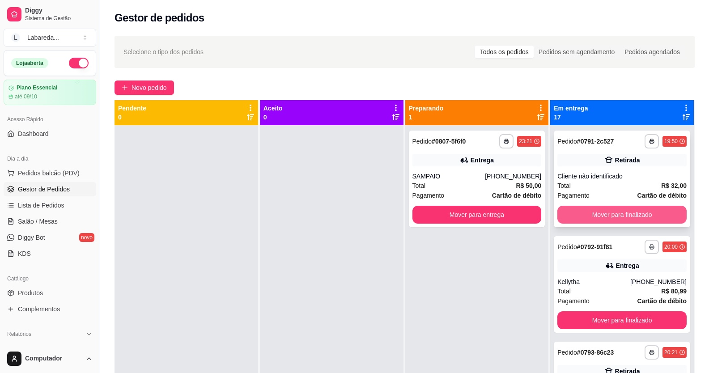
click at [590, 211] on button "Mover para finalizado" at bounding box center [622, 215] width 129 height 18
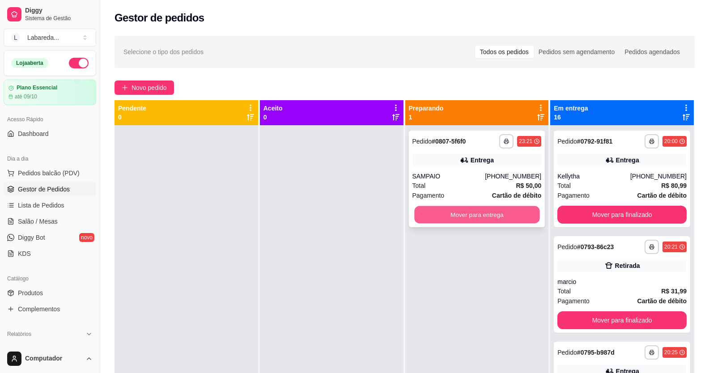
click at [470, 210] on button "Mover para entrega" at bounding box center [476, 214] width 125 height 17
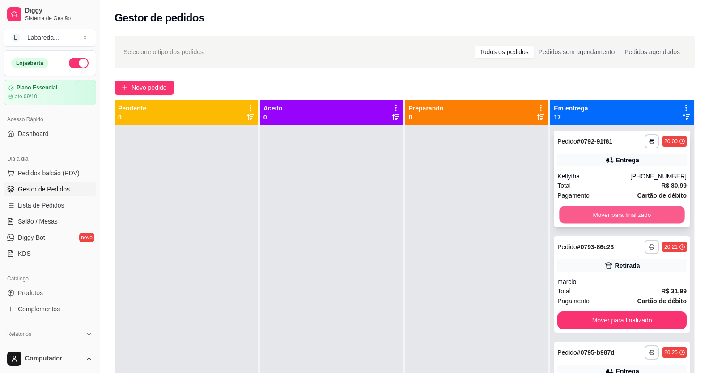
click at [572, 213] on button "Mover para finalizado" at bounding box center [622, 214] width 125 height 17
click at [587, 213] on button "Mover para finalizado" at bounding box center [622, 214] width 125 height 17
click at [587, 215] on button "Mover para finalizado" at bounding box center [622, 215] width 129 height 18
click at [586, 215] on button "Mover para finalizado" at bounding box center [622, 215] width 129 height 18
click at [582, 217] on button "Mover para finalizado" at bounding box center [622, 215] width 129 height 18
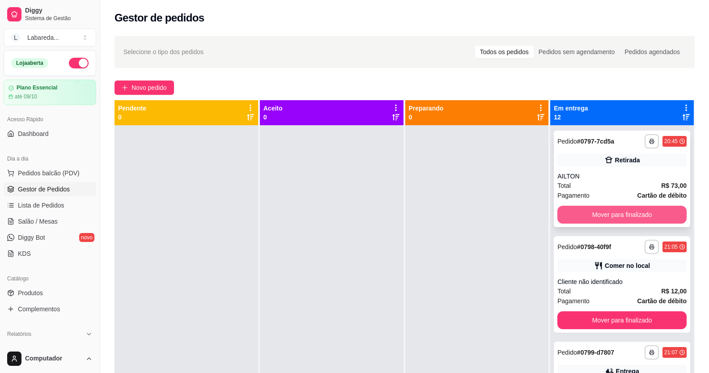
click at [578, 220] on button "Mover para finalizado" at bounding box center [622, 215] width 129 height 18
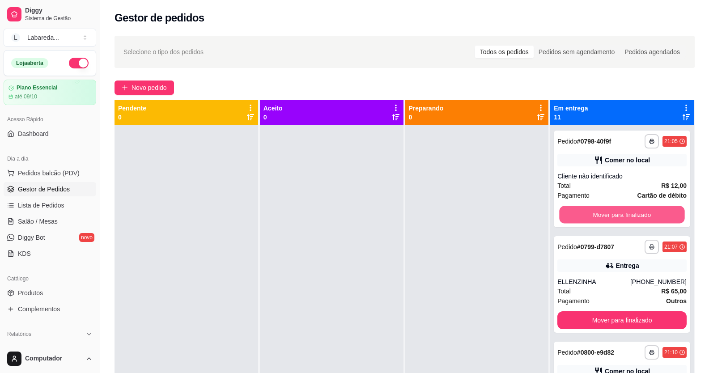
click at [578, 220] on button "Mover para finalizado" at bounding box center [622, 214] width 125 height 17
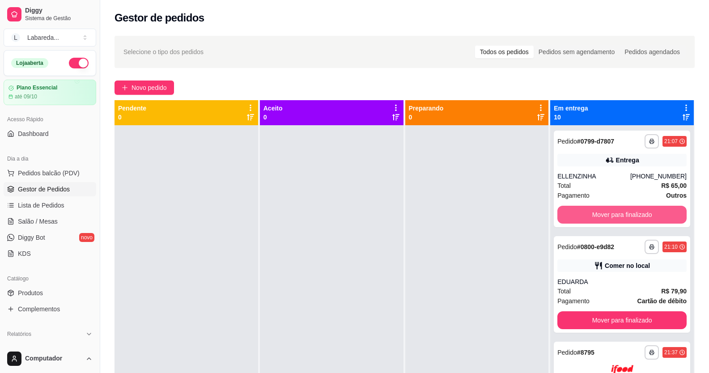
click at [578, 220] on button "Mover para finalizado" at bounding box center [622, 215] width 129 height 18
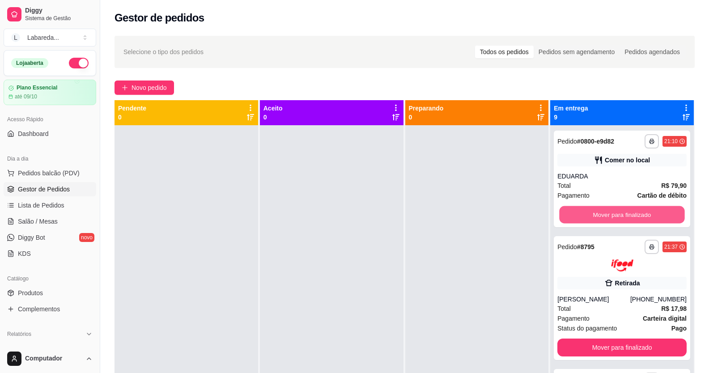
click at [578, 220] on button "Mover para finalizado" at bounding box center [622, 214] width 125 height 17
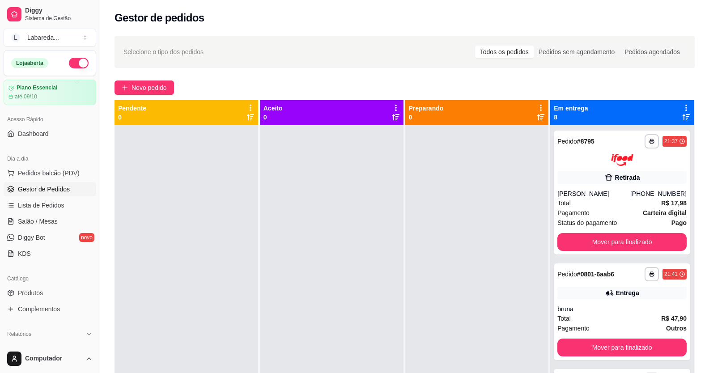
click at [578, 220] on span "Status do pagamento" at bounding box center [588, 223] width 60 height 10
click at [578, 242] on button "Mover para finalizado" at bounding box center [622, 242] width 129 height 18
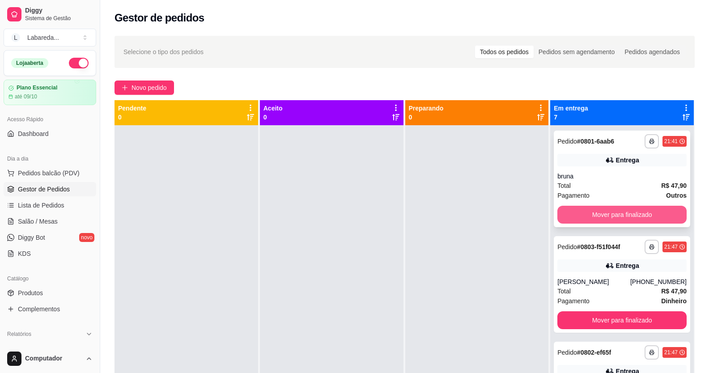
click at [583, 208] on button "Mover para finalizado" at bounding box center [622, 215] width 129 height 18
click at [584, 210] on button "Mover para finalizado" at bounding box center [622, 215] width 129 height 18
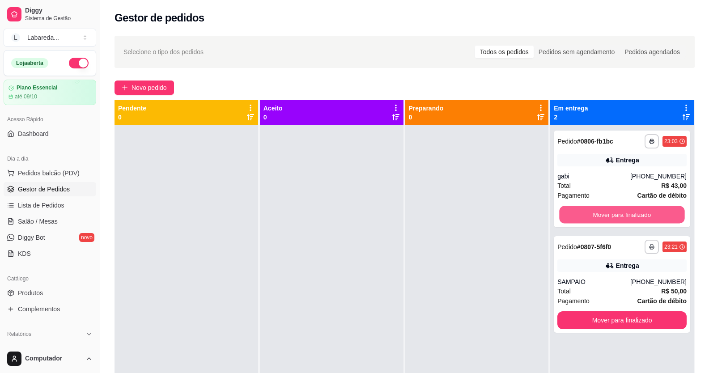
click at [584, 210] on button "Mover para finalizado" at bounding box center [622, 214] width 125 height 17
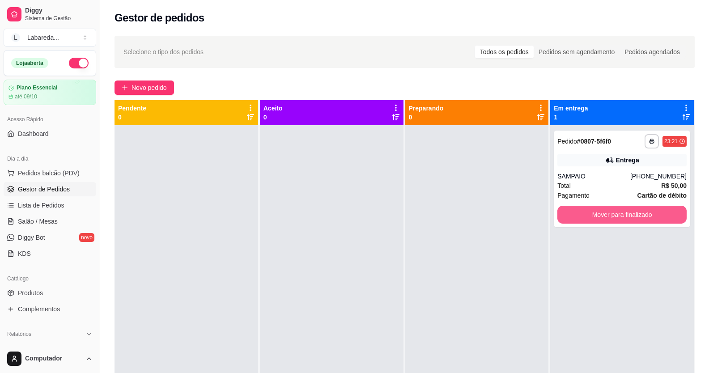
click at [584, 210] on button "Mover para finalizado" at bounding box center [622, 215] width 129 height 18
